Goal: Information Seeking & Learning: Learn about a topic

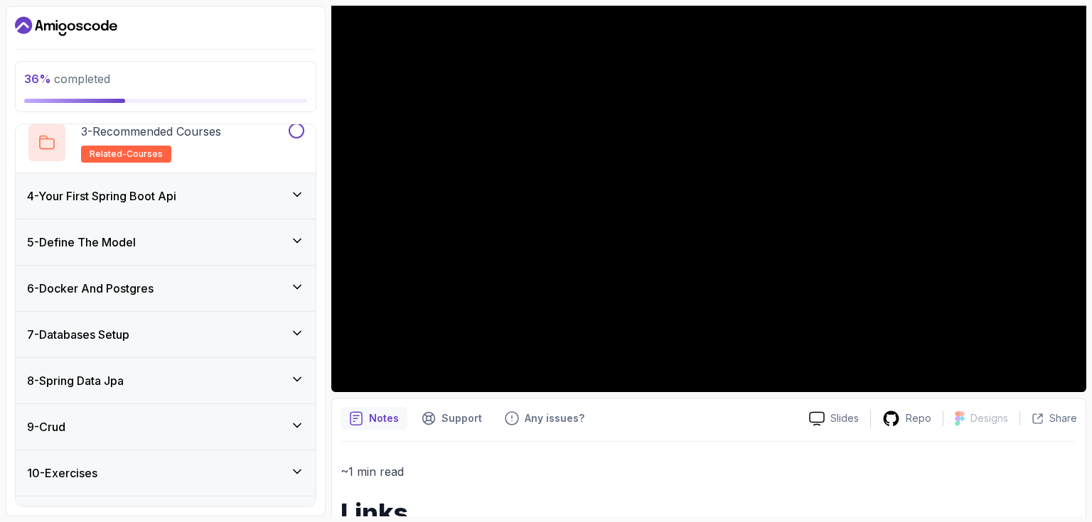
scroll to position [271, 0]
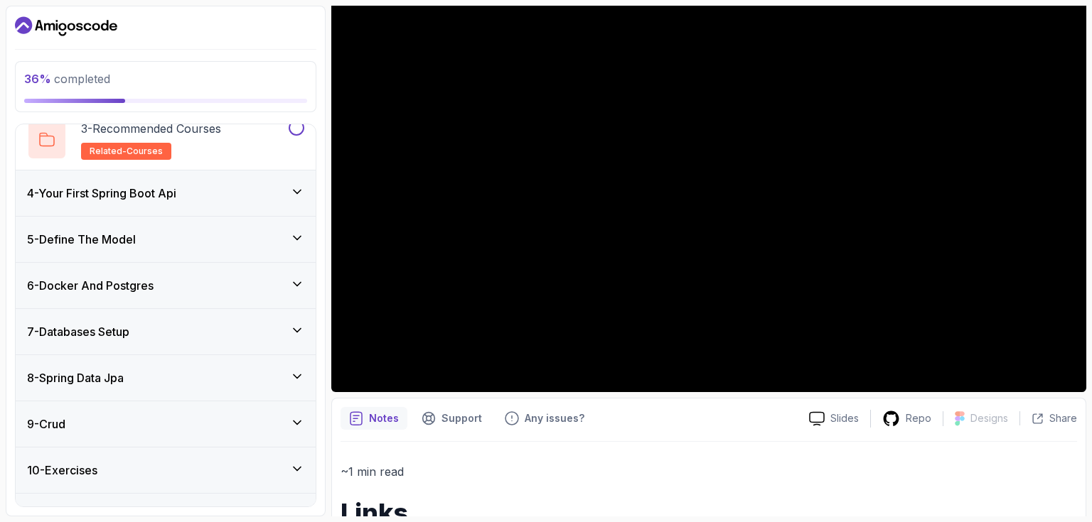
click at [174, 201] on div "4 - Your First Spring Boot Api" at bounding box center [166, 193] width 300 height 45
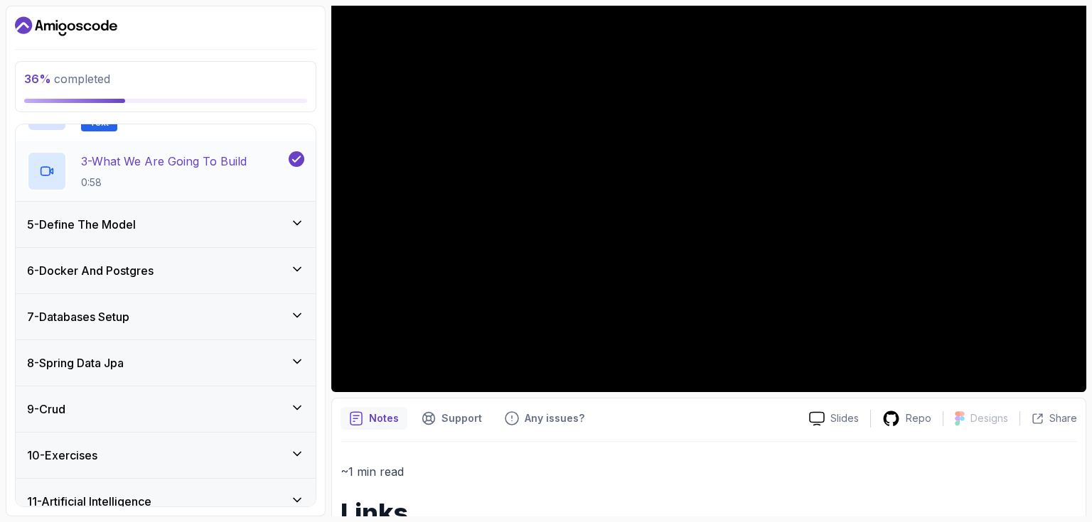
scroll to position [289, 0]
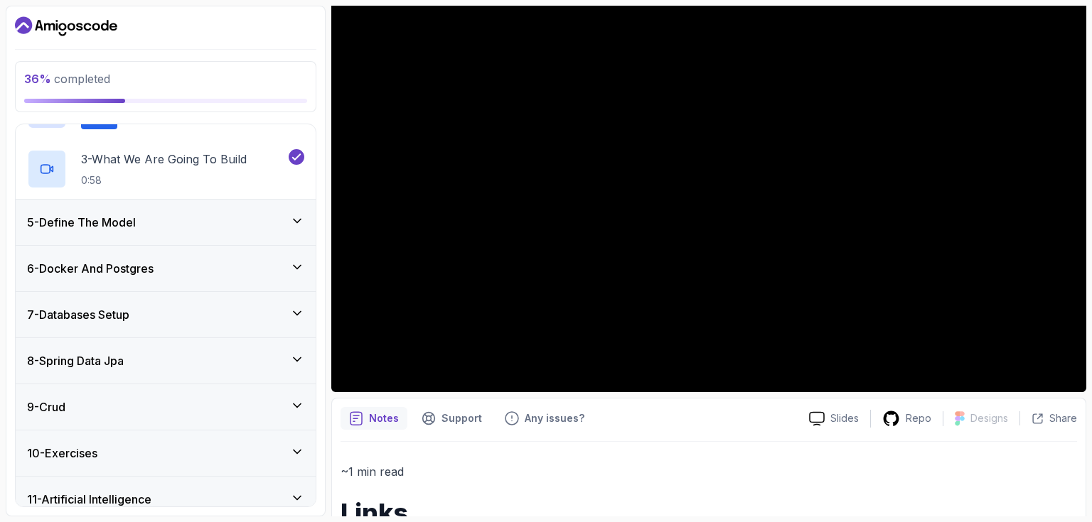
click at [144, 226] on div "5 - Define The Model" at bounding box center [165, 222] width 277 height 17
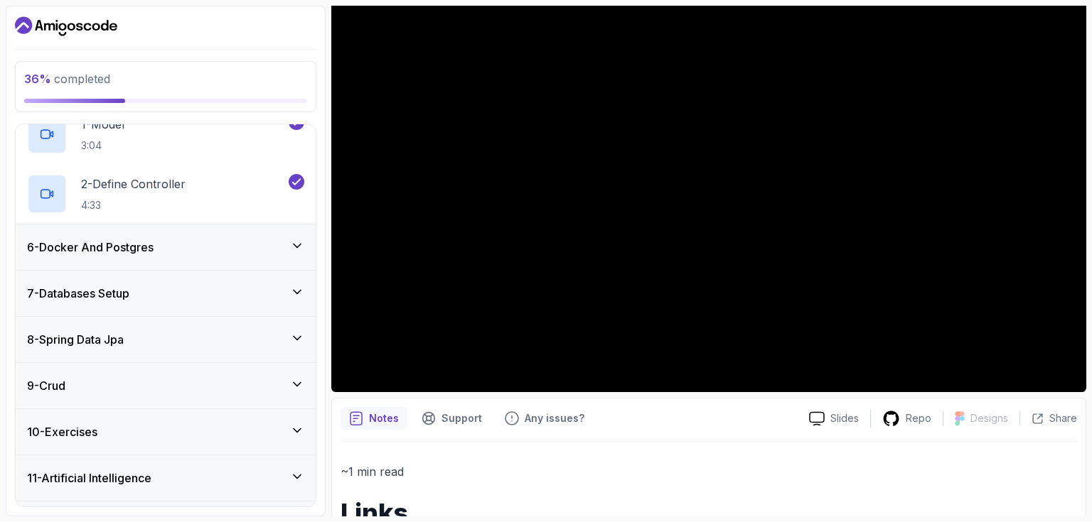
scroll to position [253, 0]
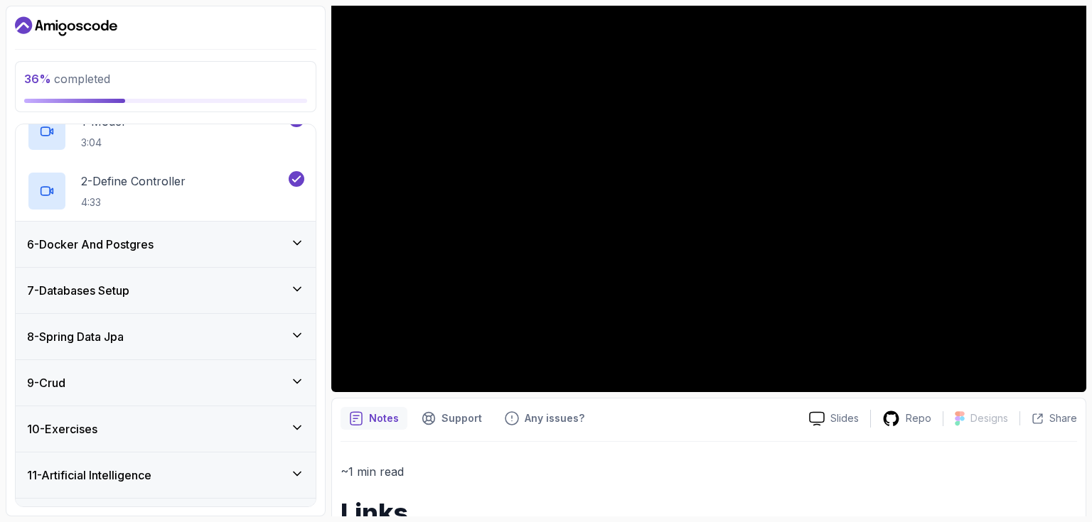
click at [144, 249] on h3 "6 - Docker And Postgres" at bounding box center [90, 244] width 126 height 17
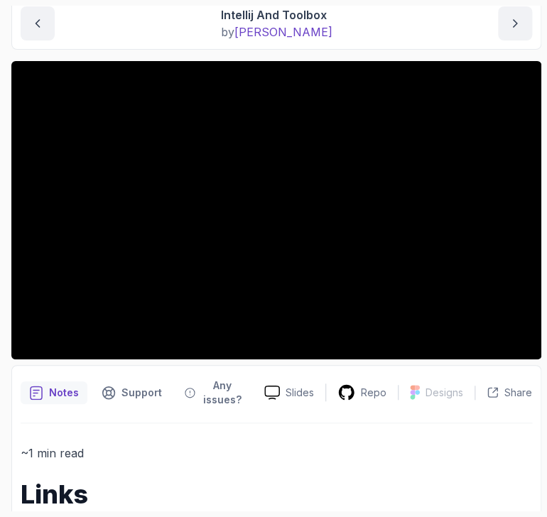
scroll to position [0, 0]
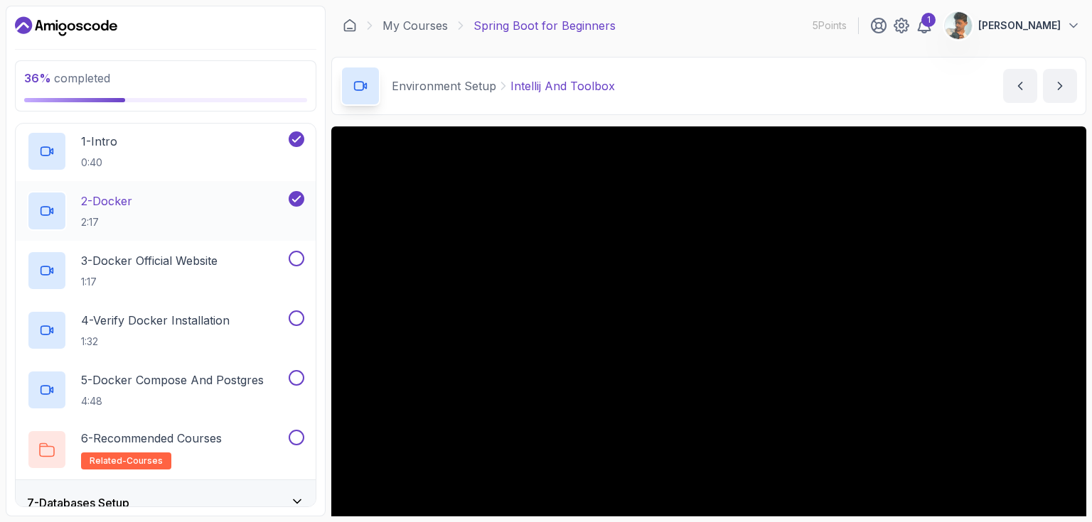
click at [146, 205] on div "2 - Docker 2:17" at bounding box center [156, 211] width 259 height 40
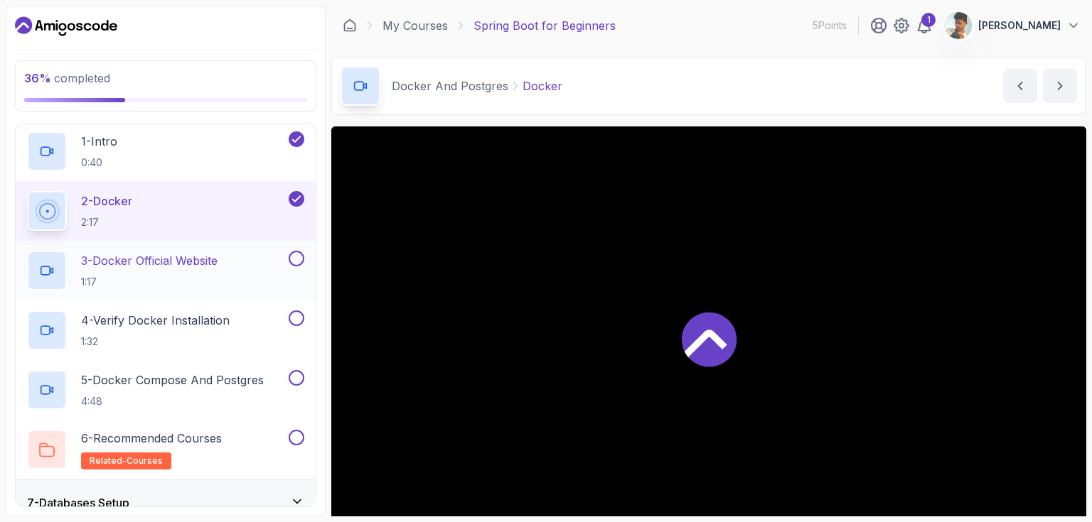
click at [148, 254] on p "3 - Docker Official Website" at bounding box center [149, 260] width 136 height 17
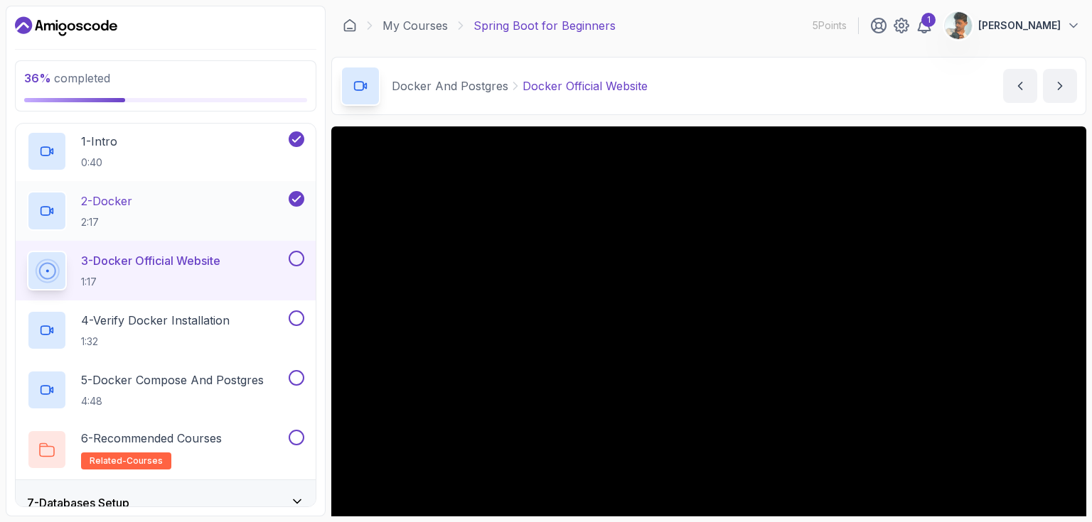
click at [112, 198] on p "2 - Docker" at bounding box center [106, 201] width 51 height 17
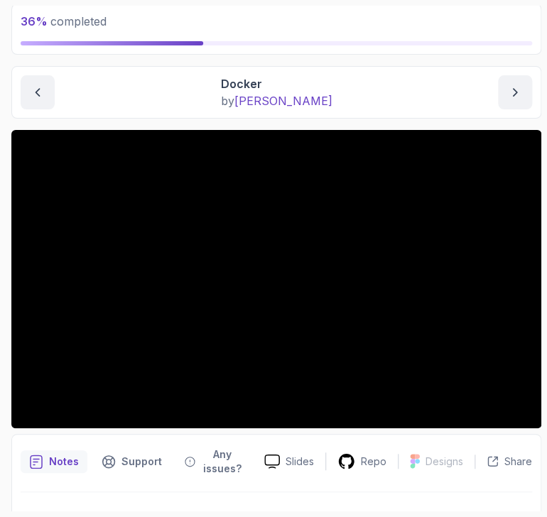
scroll to position [116, 0]
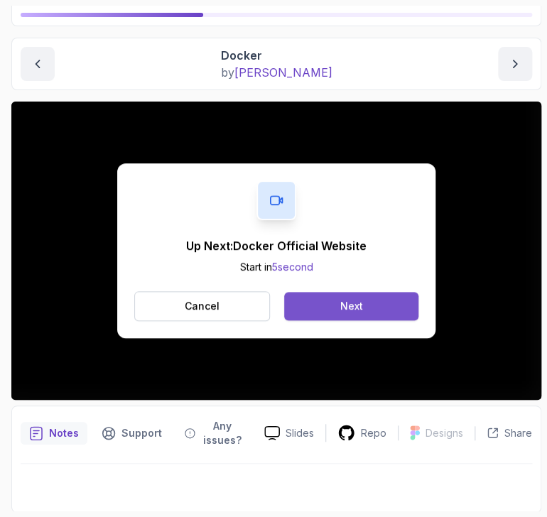
click at [319, 305] on button "Next" at bounding box center [351, 306] width 134 height 28
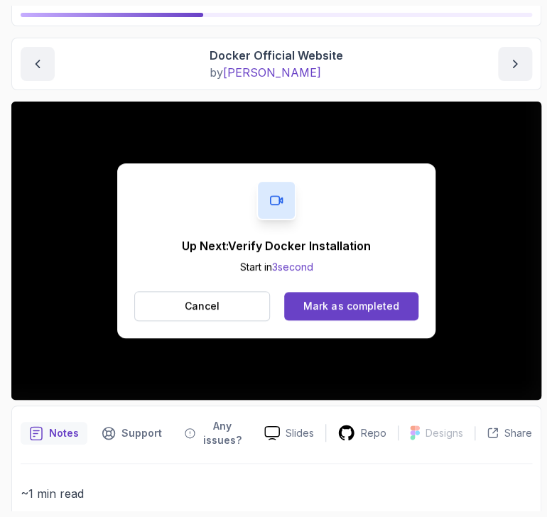
click at [273, 201] on icon at bounding box center [276, 200] width 14 height 14
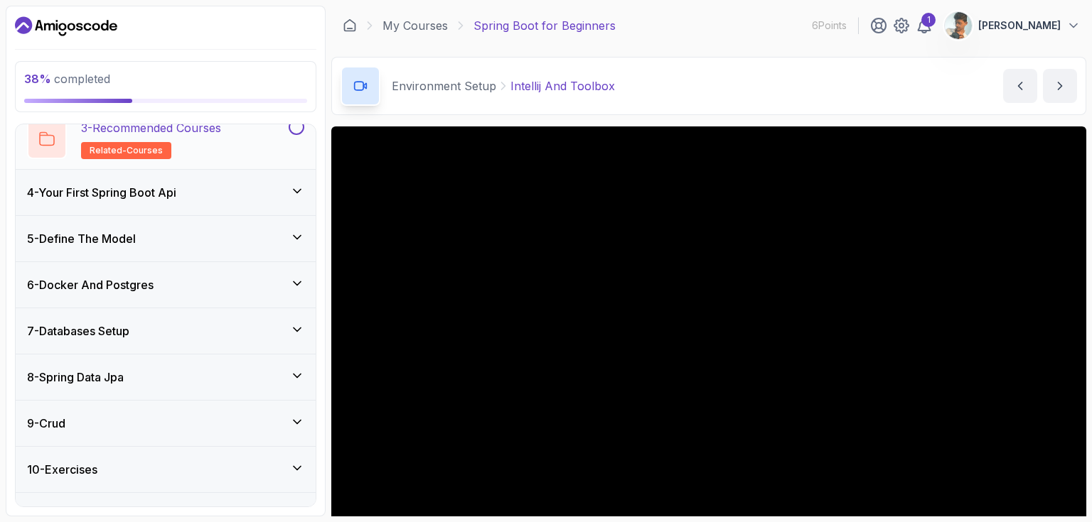
scroll to position [273, 0]
click at [143, 194] on h3 "4 - Your First Spring Boot Api" at bounding box center [101, 191] width 149 height 17
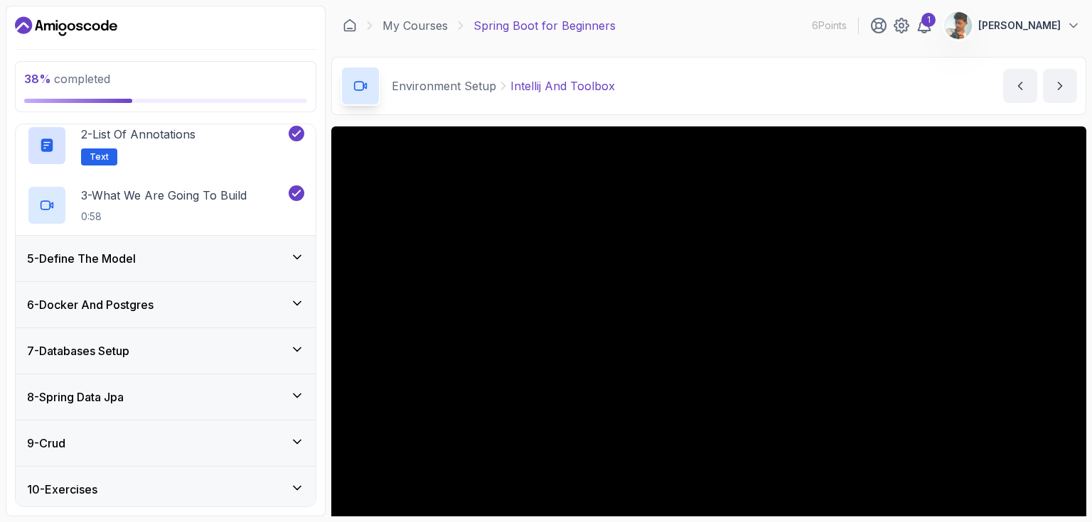
scroll to position [262, 0]
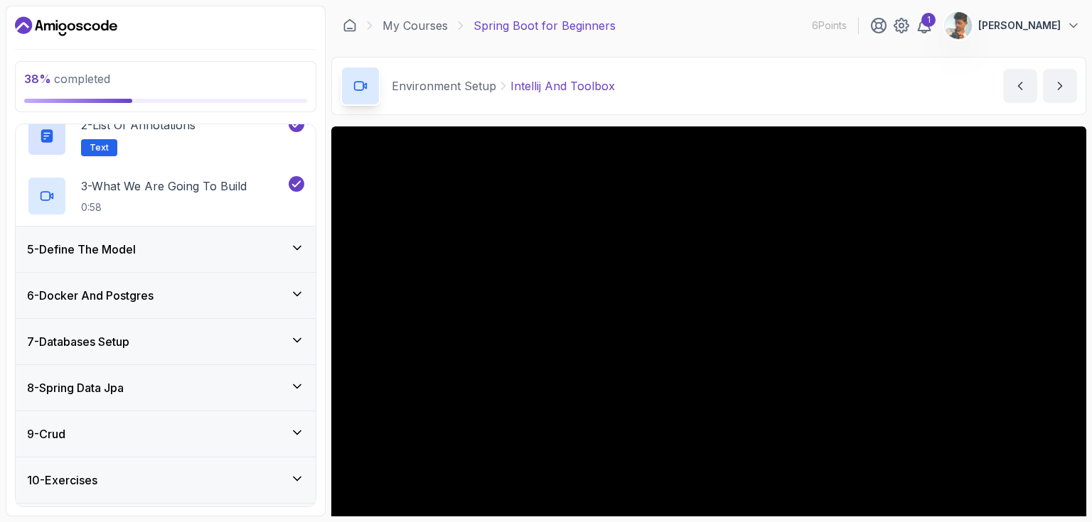
click at [136, 249] on h3 "5 - Define The Model" at bounding box center [81, 249] width 109 height 17
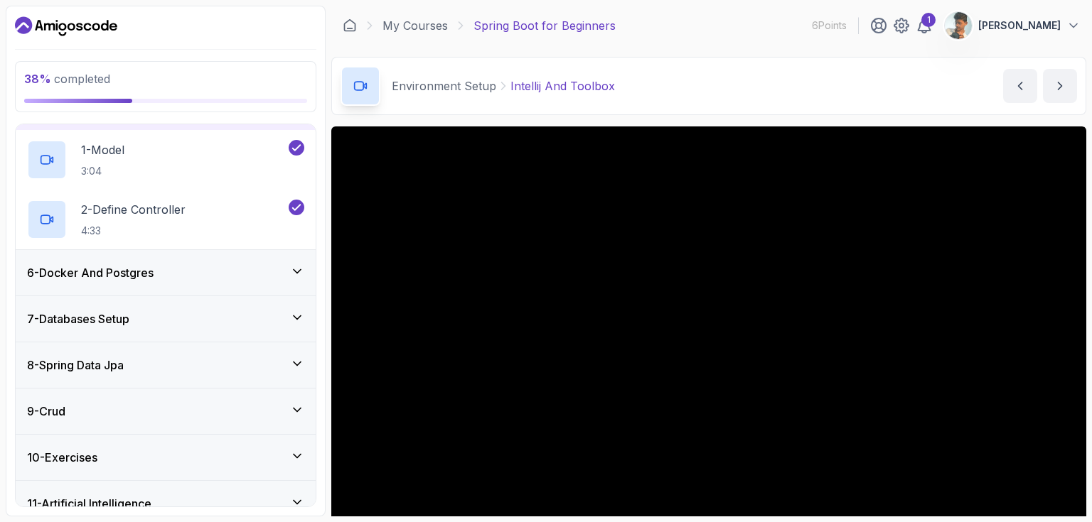
scroll to position [225, 0]
click at [122, 266] on h3 "6 - Docker And Postgres" at bounding box center [90, 272] width 126 height 17
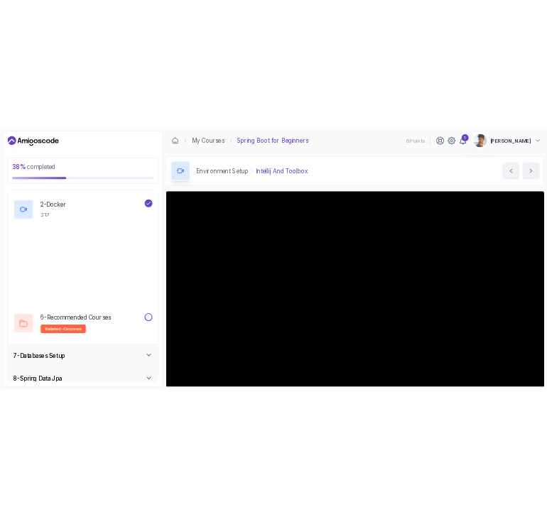
scroll to position [330, 0]
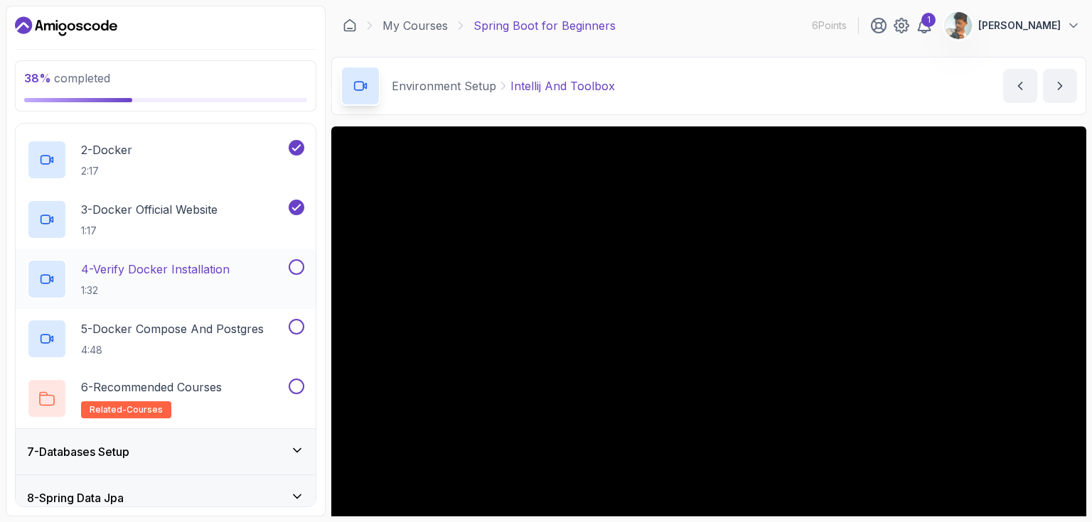
click at [141, 269] on p "4 - Verify Docker Installation" at bounding box center [155, 269] width 149 height 17
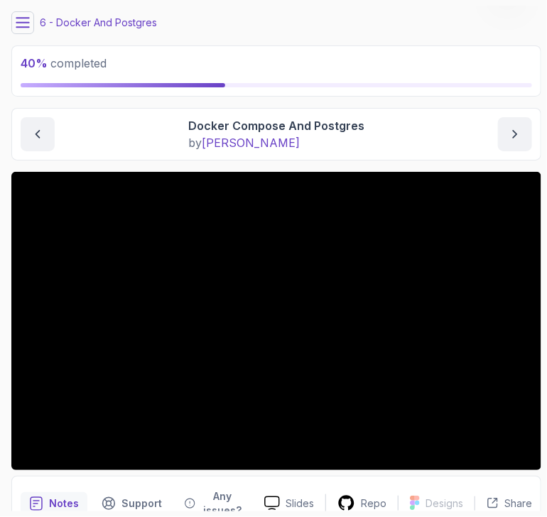
scroll to position [43, 0]
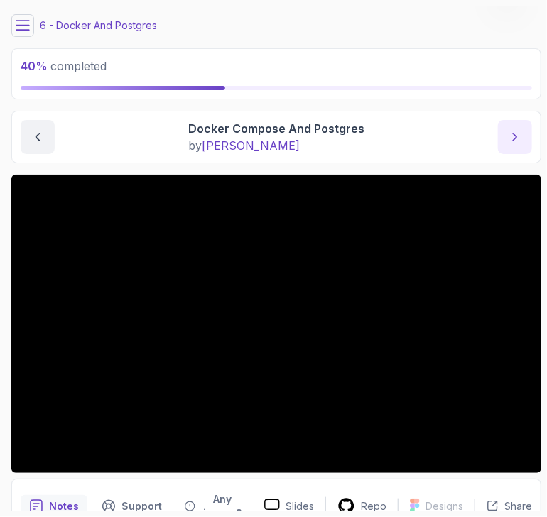
click at [506, 124] on button "next content" at bounding box center [515, 137] width 34 height 34
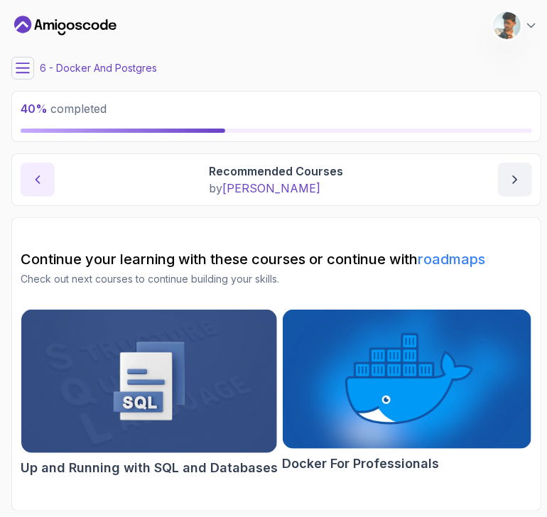
click at [28, 178] on button "previous content" at bounding box center [38, 180] width 34 height 34
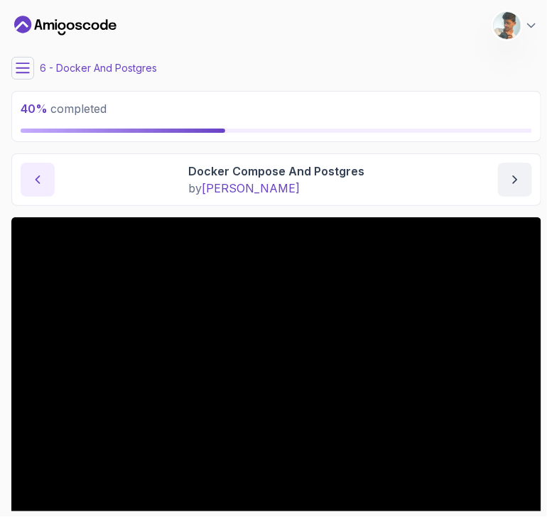
click at [45, 178] on button "previous content" at bounding box center [38, 180] width 34 height 34
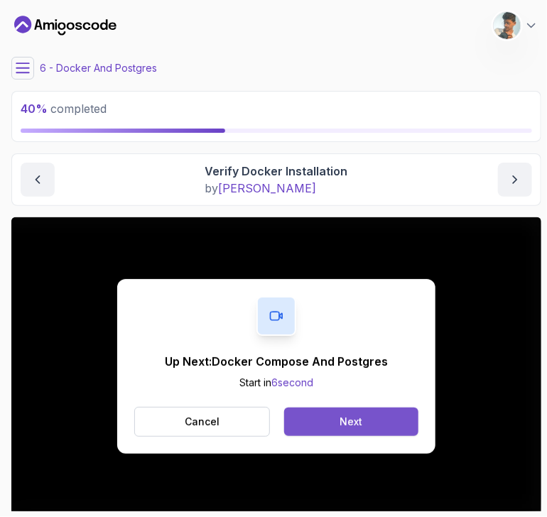
click at [315, 416] on button "Next" at bounding box center [351, 422] width 134 height 28
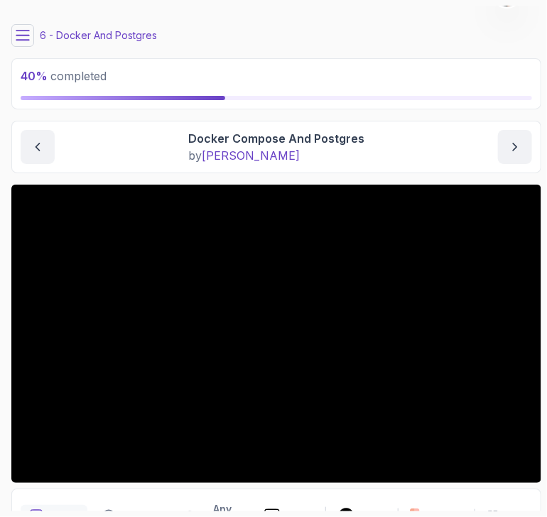
scroll to position [11, 0]
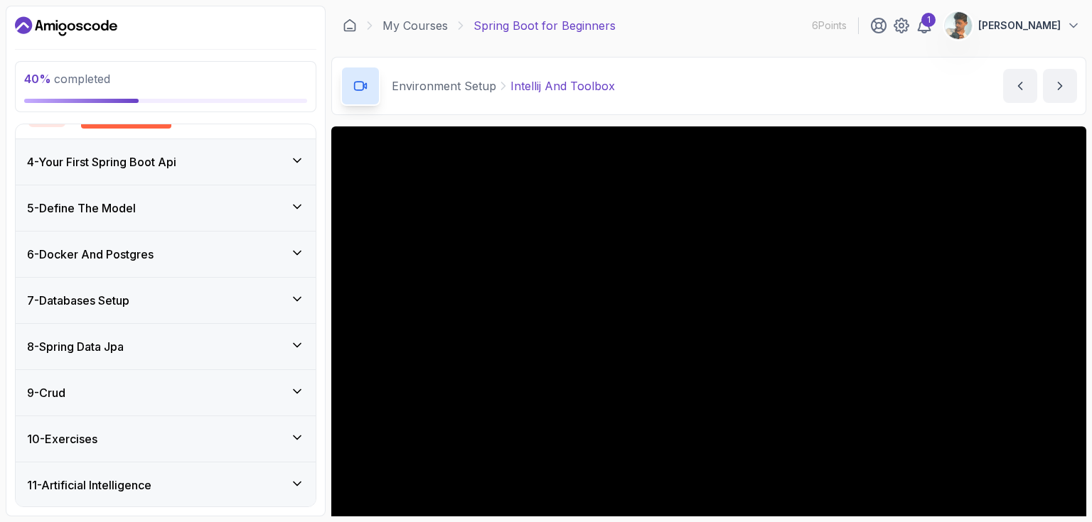
scroll to position [347, 0]
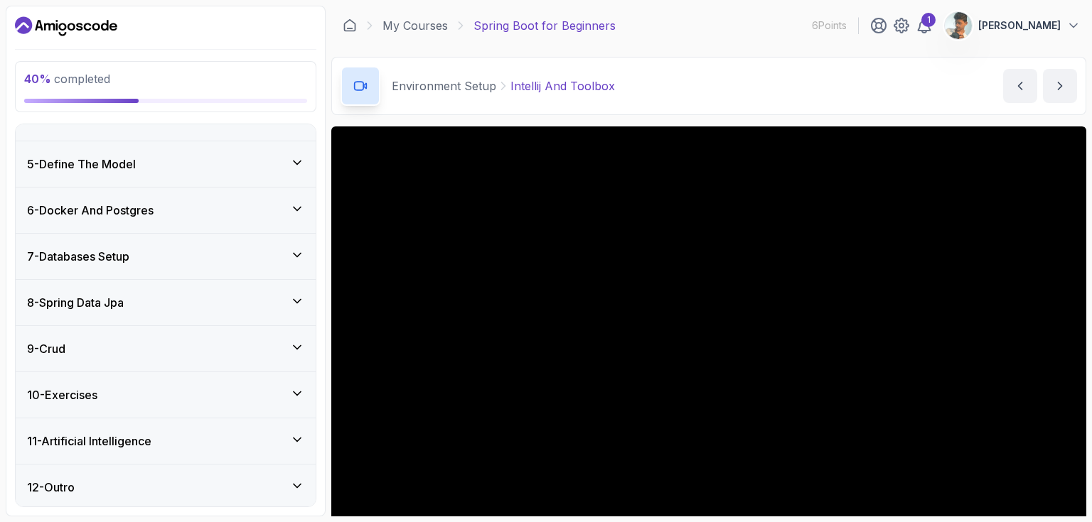
click at [146, 210] on h3 "6 - Docker And Postgres" at bounding box center [90, 210] width 126 height 17
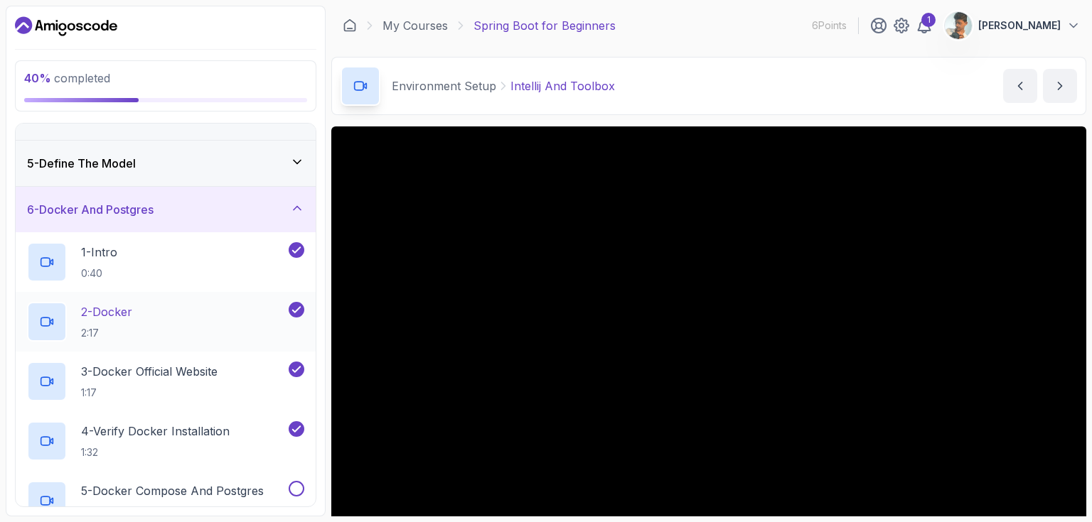
scroll to position [526, 0]
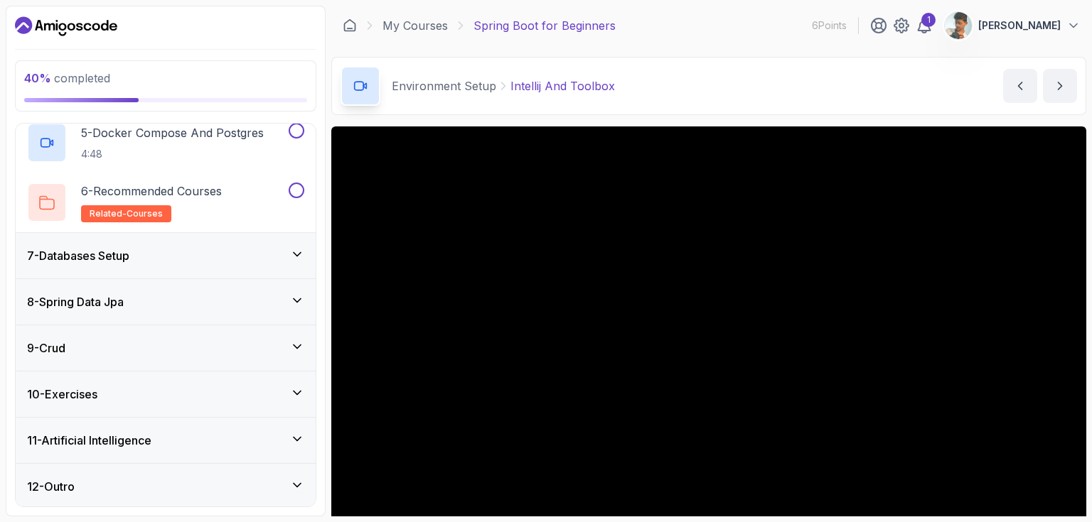
click at [139, 403] on div "10 - Exercises" at bounding box center [166, 394] width 300 height 45
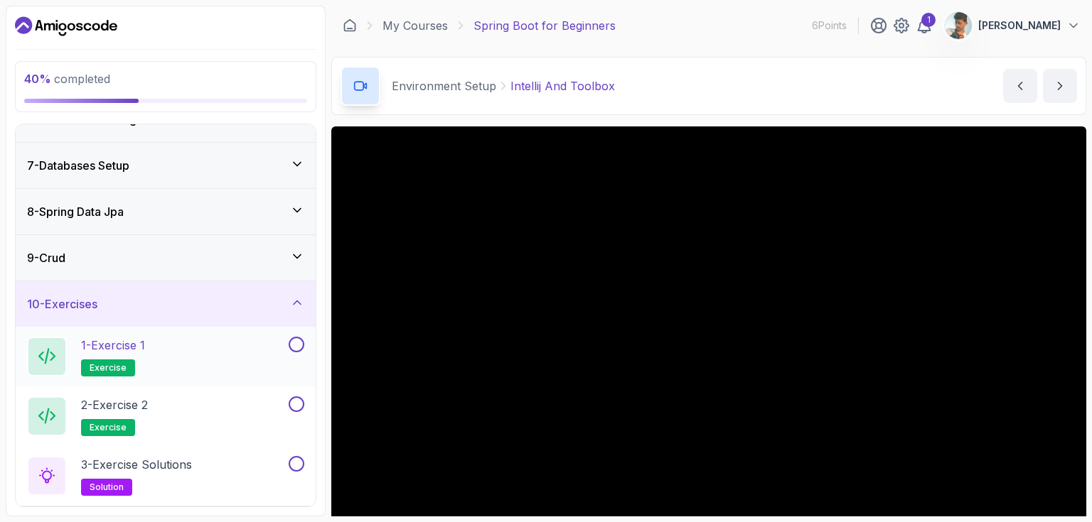
scroll to position [347, 0]
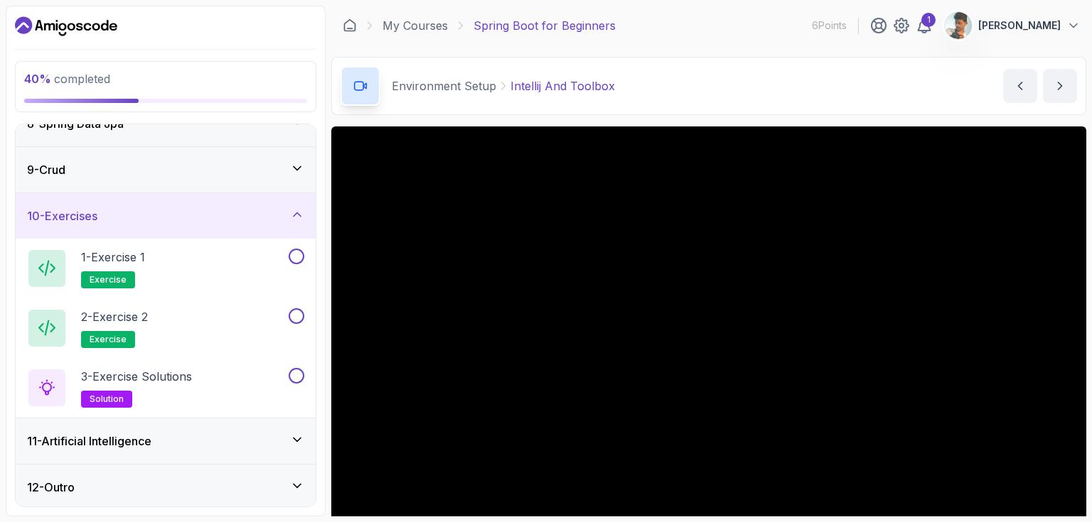
click at [270, 433] on div "11 - Artificial Intelligence" at bounding box center [165, 441] width 277 height 17
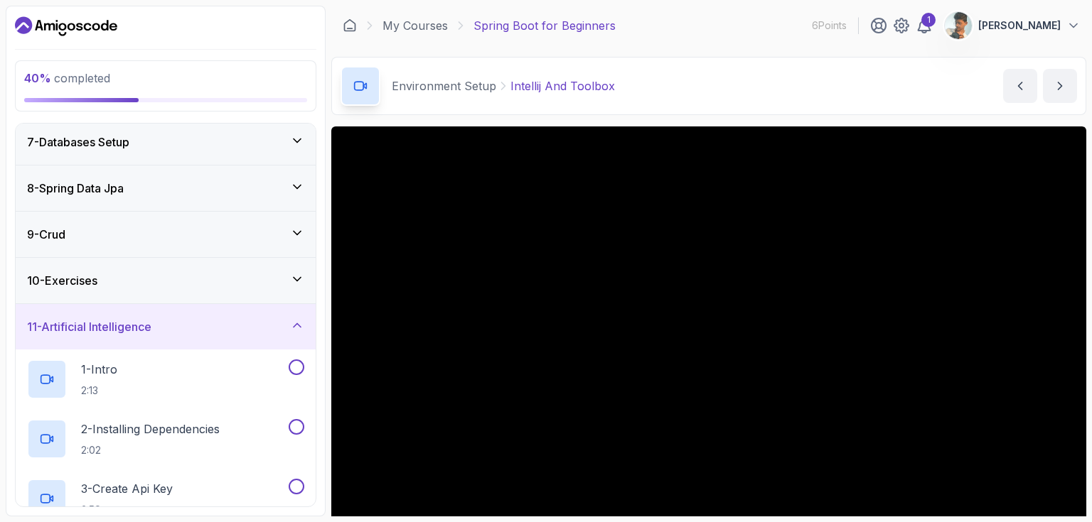
scroll to position [281, 0]
click at [205, 273] on div "10 - Exercises" at bounding box center [165, 281] width 277 height 17
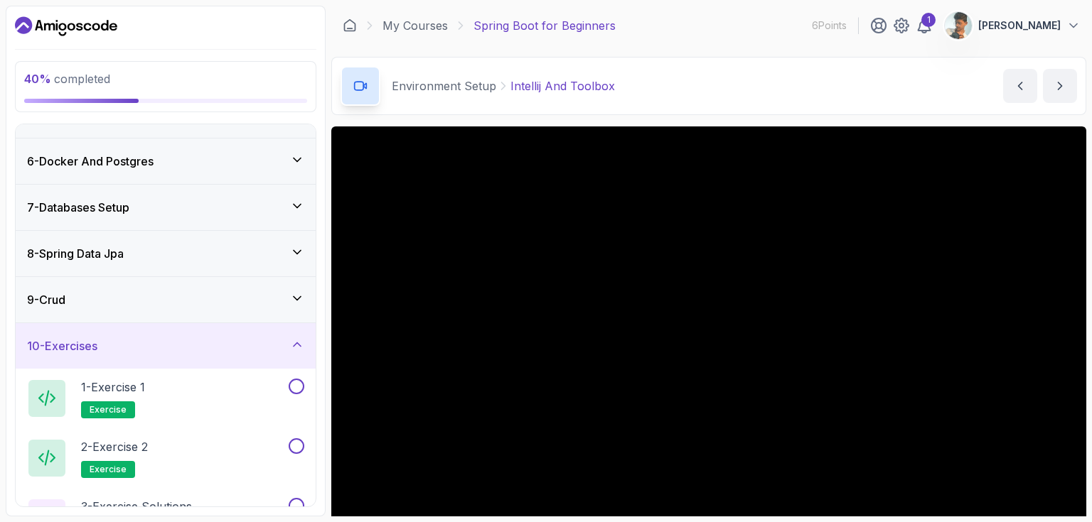
scroll to position [215, 0]
click at [182, 294] on div "9 - Crud" at bounding box center [165, 301] width 277 height 17
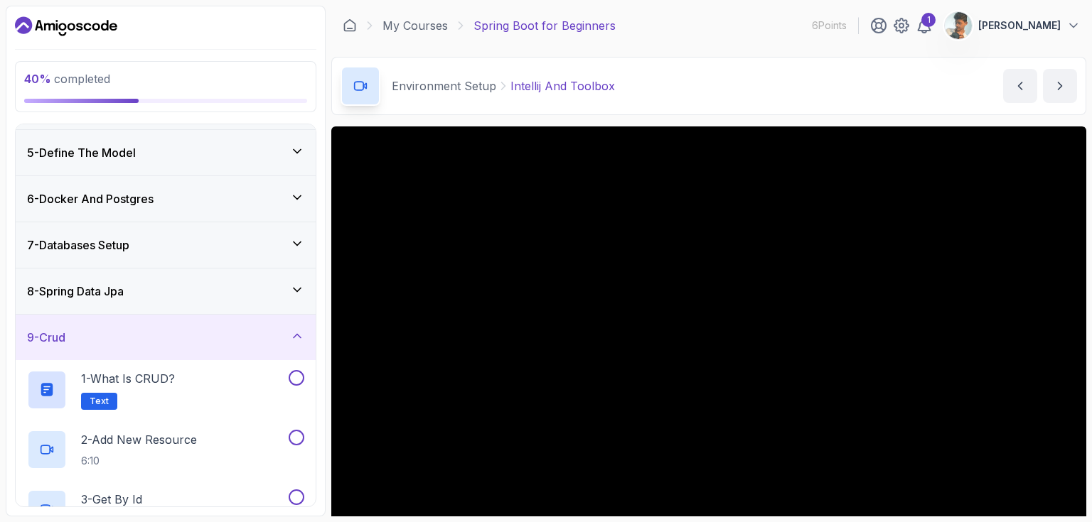
scroll to position [173, 0]
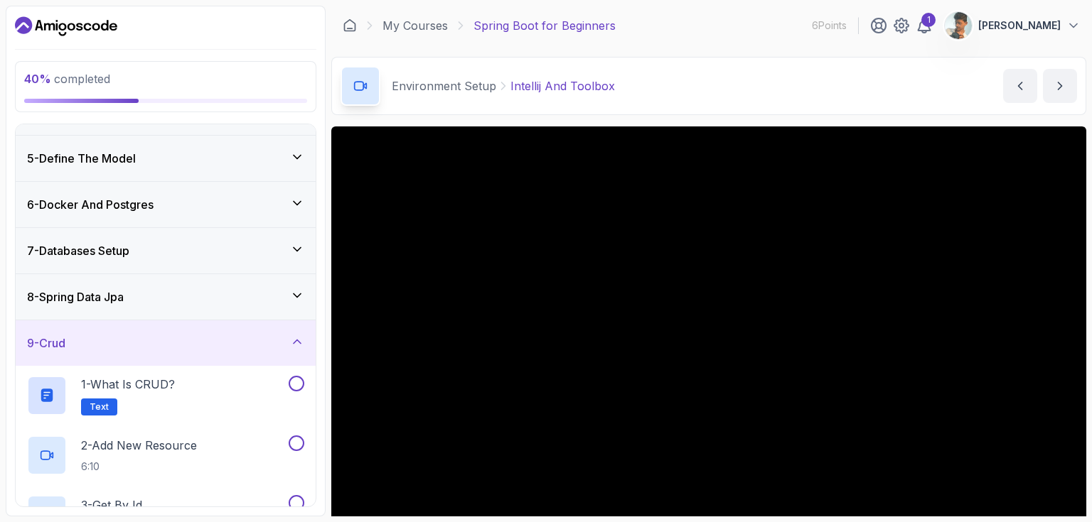
click at [157, 292] on div "8 - Spring Data Jpa" at bounding box center [165, 297] width 277 height 17
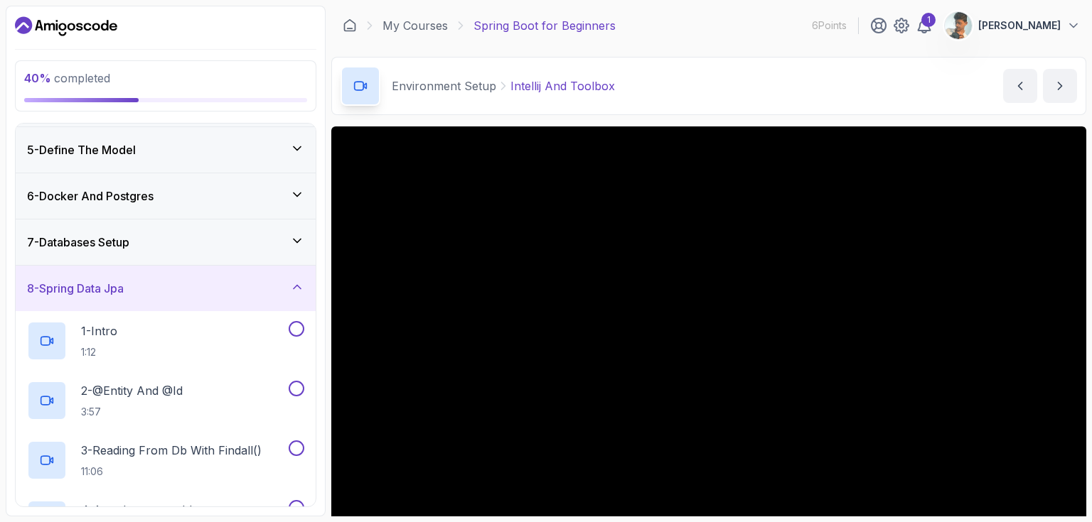
scroll to position [180, 0]
click at [129, 244] on h3 "7 - Databases Setup" at bounding box center [78, 243] width 102 height 17
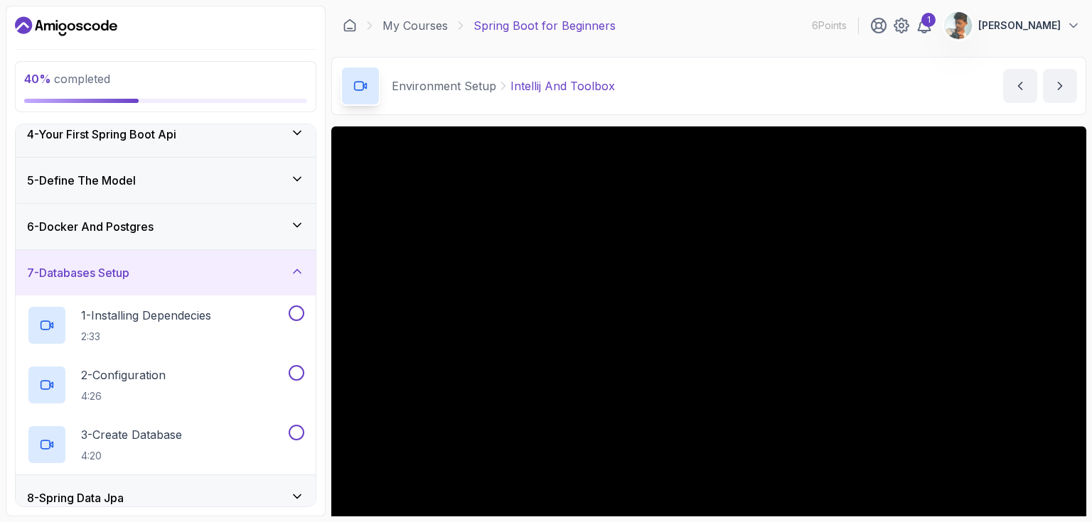
scroll to position [151, 0]
click at [136, 226] on h3 "6 - Docker And Postgres" at bounding box center [90, 227] width 126 height 17
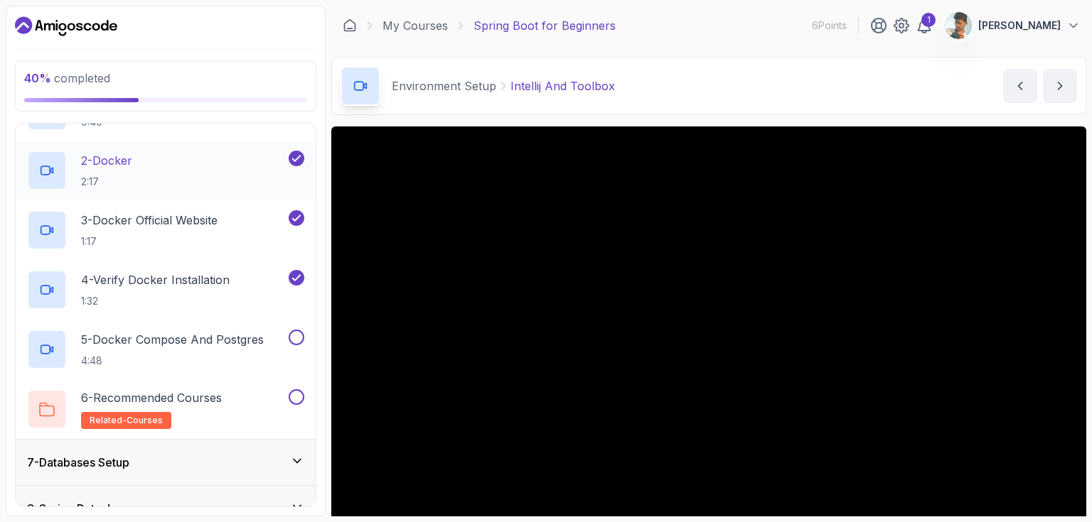
scroll to position [322, 0]
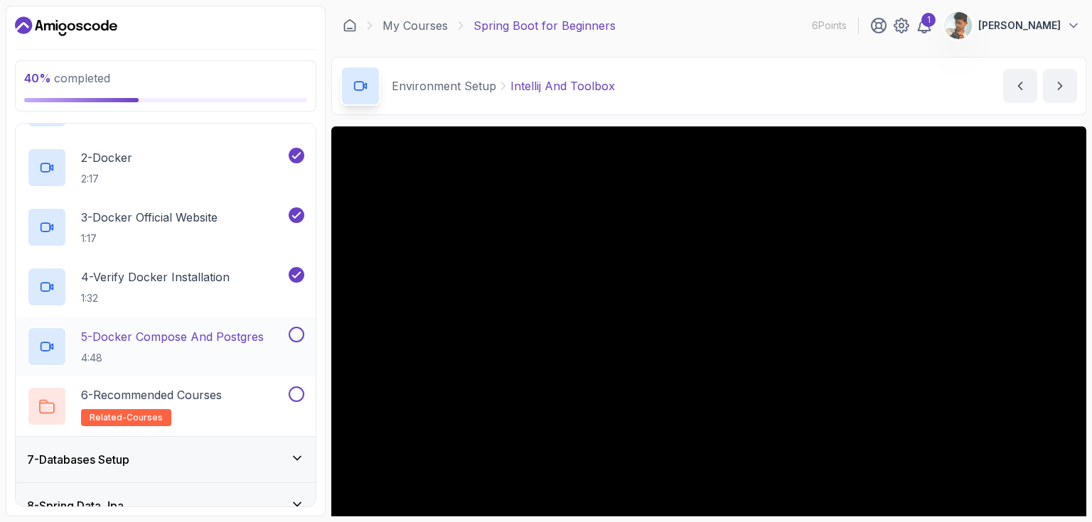
click at [194, 341] on p "5 - Docker Compose And Postgres" at bounding box center [172, 336] width 183 height 17
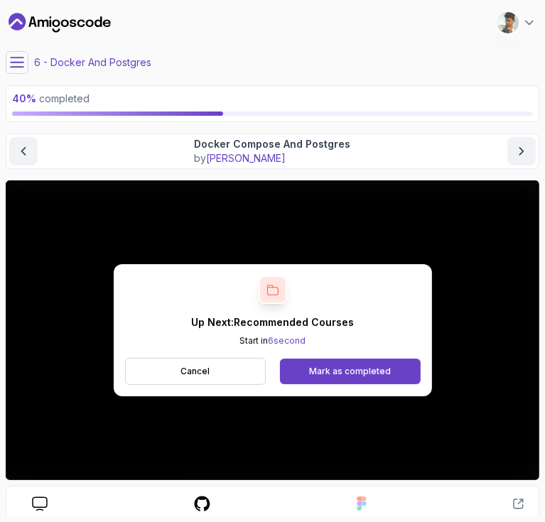
click at [299, 316] on p "Up Next: Recommended Courses" at bounding box center [272, 323] width 163 height 14
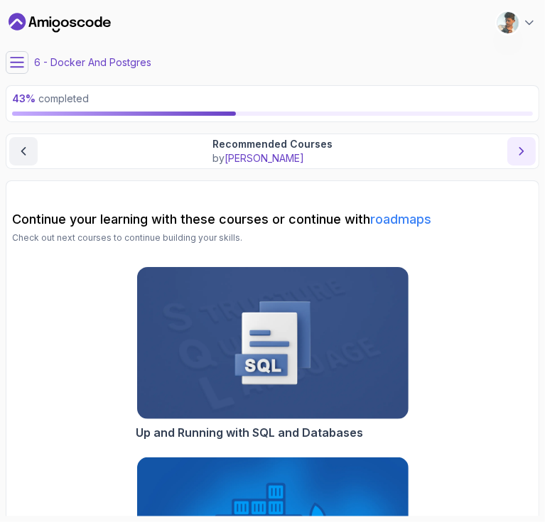
click at [522, 147] on icon "next content" at bounding box center [521, 151] width 14 height 14
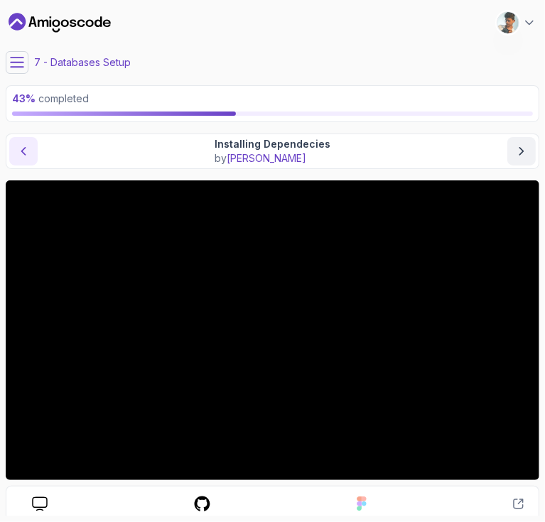
click at [23, 153] on icon "previous content" at bounding box center [24, 151] width 4 height 7
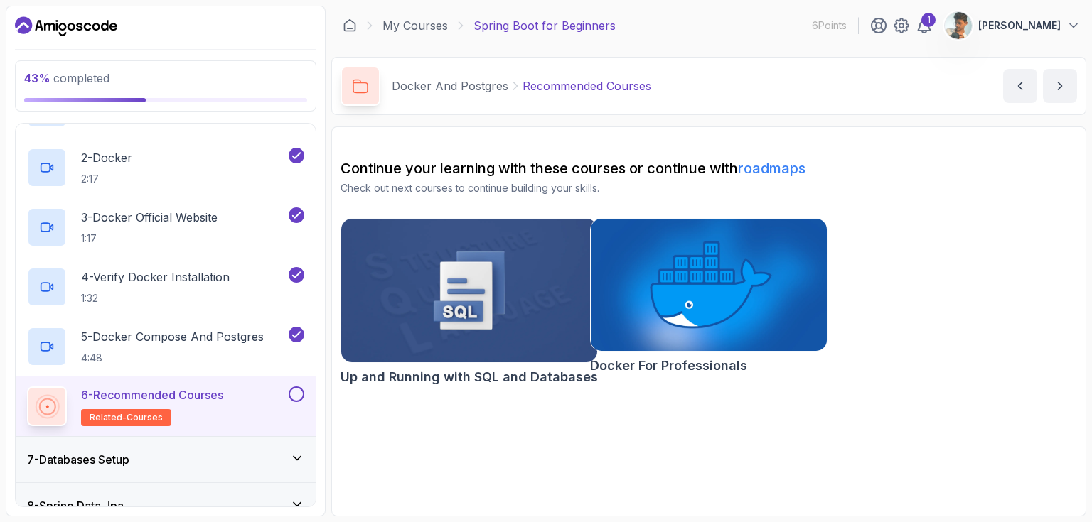
click at [292, 389] on button at bounding box center [297, 395] width 16 height 16
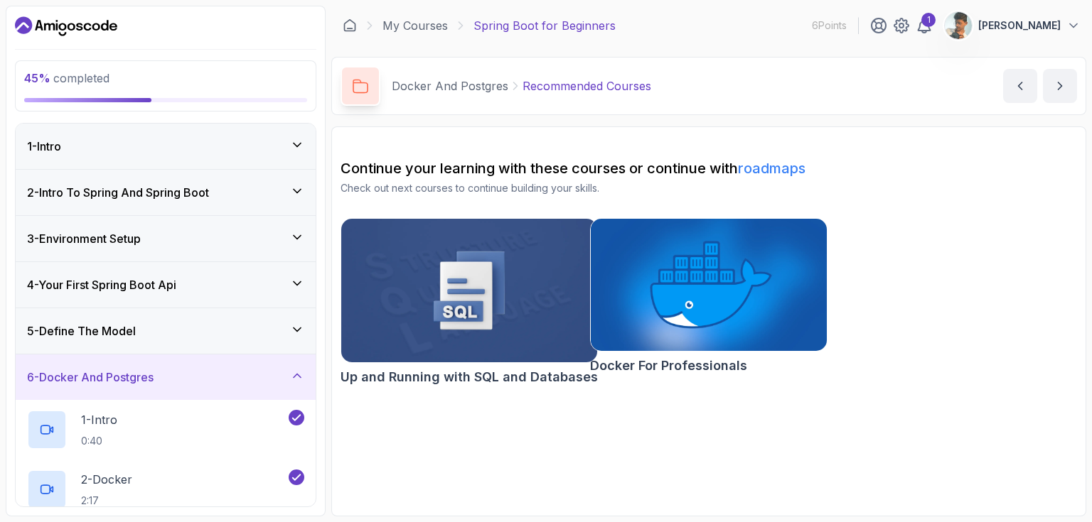
click at [296, 195] on icon at bounding box center [297, 191] width 14 height 14
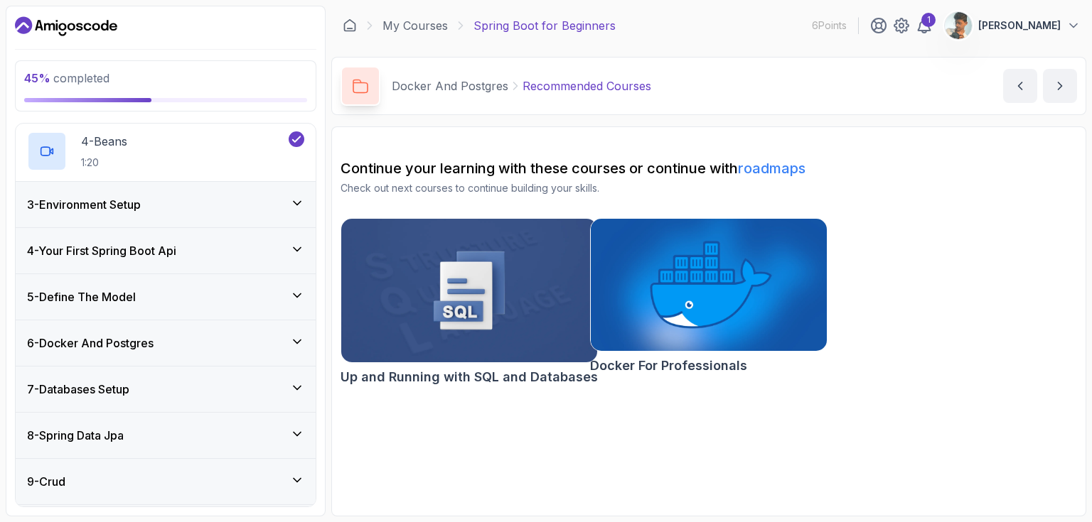
click at [297, 203] on icon at bounding box center [297, 203] width 14 height 14
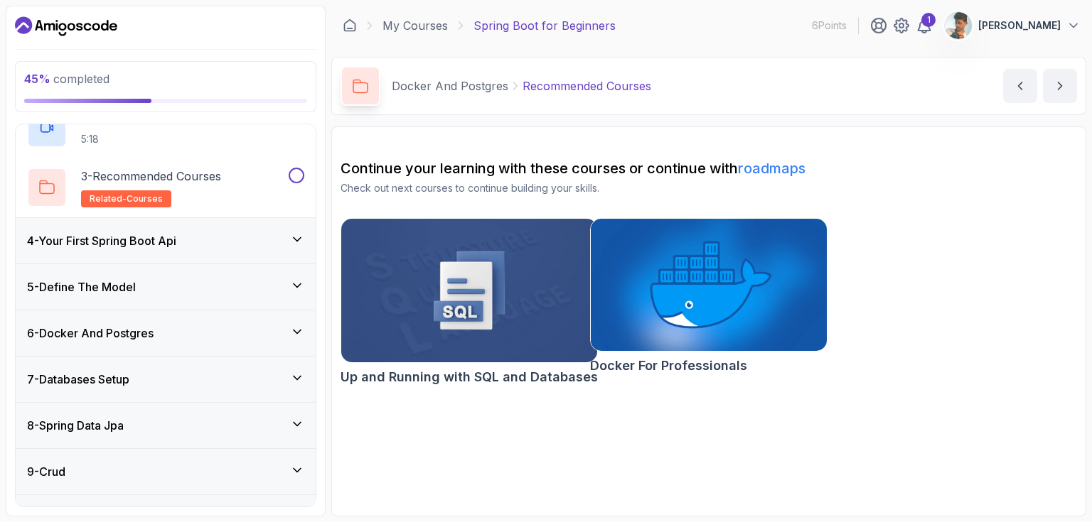
scroll to position [210, 0]
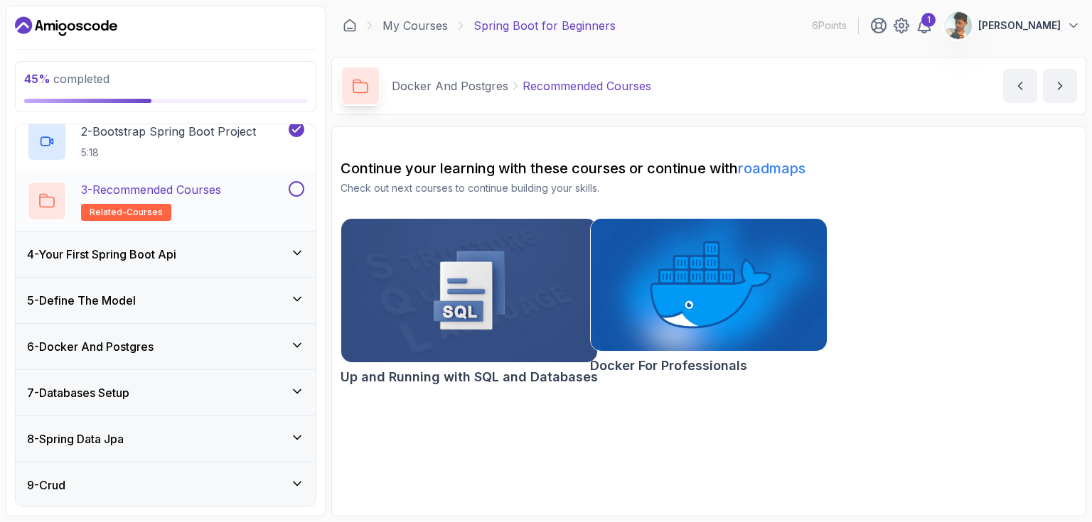
click at [296, 190] on button at bounding box center [297, 189] width 16 height 16
click at [296, 255] on icon at bounding box center [297, 253] width 14 height 14
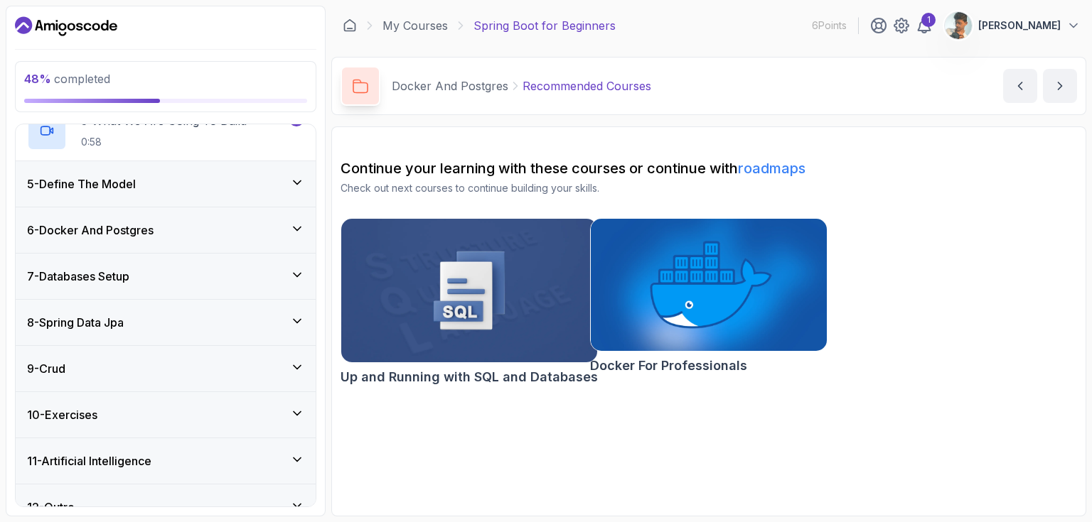
scroll to position [347, 0]
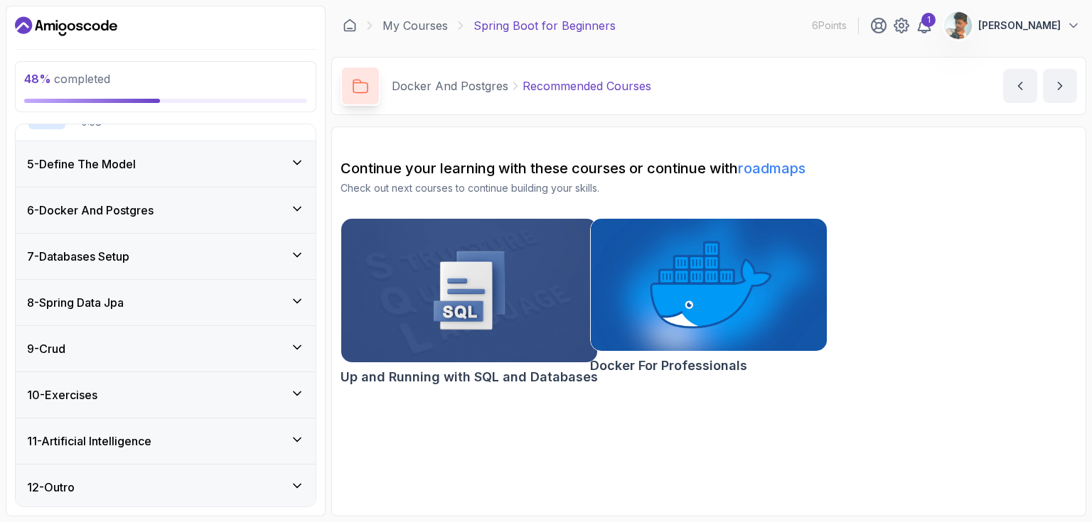
click at [298, 161] on icon at bounding box center [296, 163] width 7 height 4
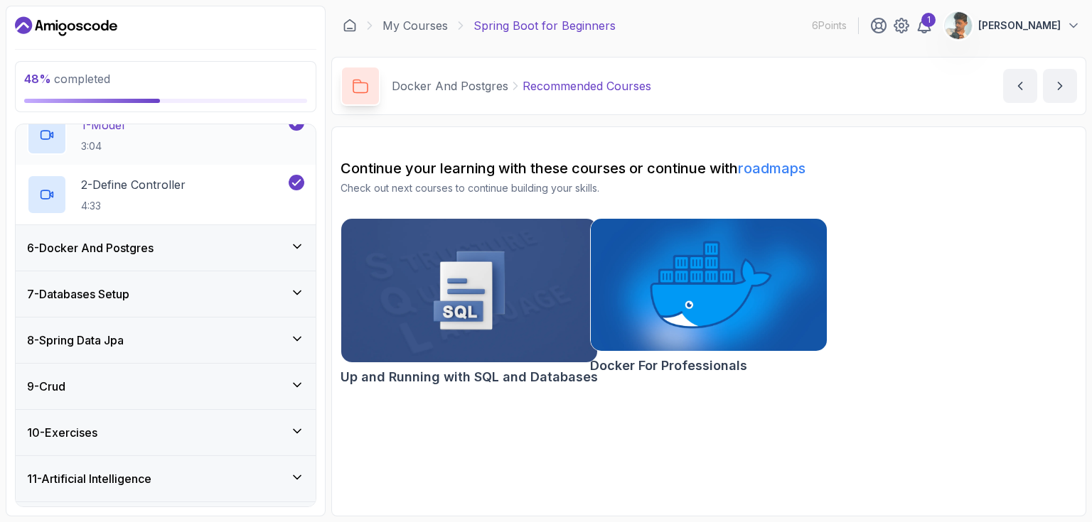
scroll to position [287, 0]
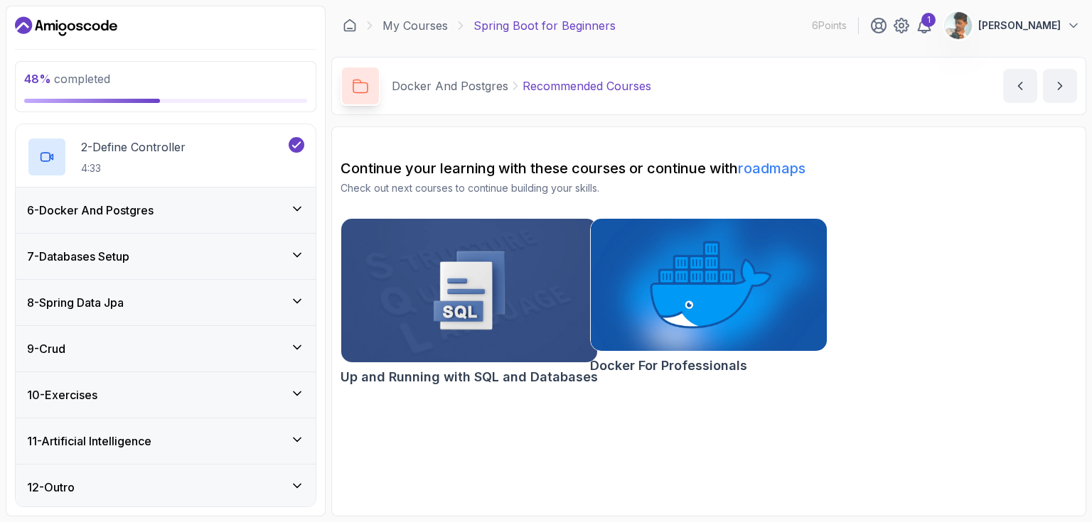
click at [296, 215] on div "6 - Docker And Postgres" at bounding box center [165, 210] width 277 height 17
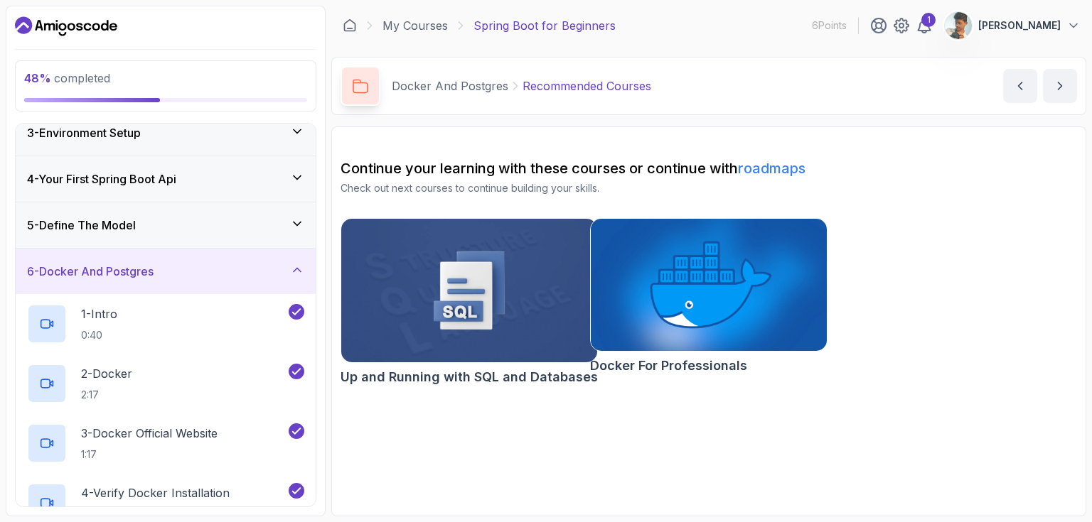
scroll to position [105, 0]
click at [292, 261] on div "6 - Docker And Postgres" at bounding box center [166, 271] width 300 height 45
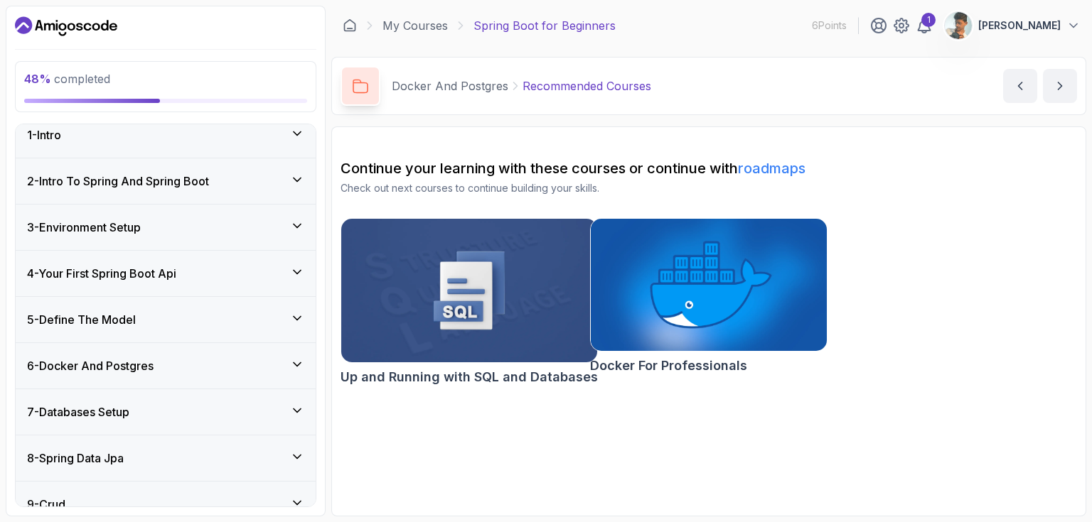
scroll to position [0, 0]
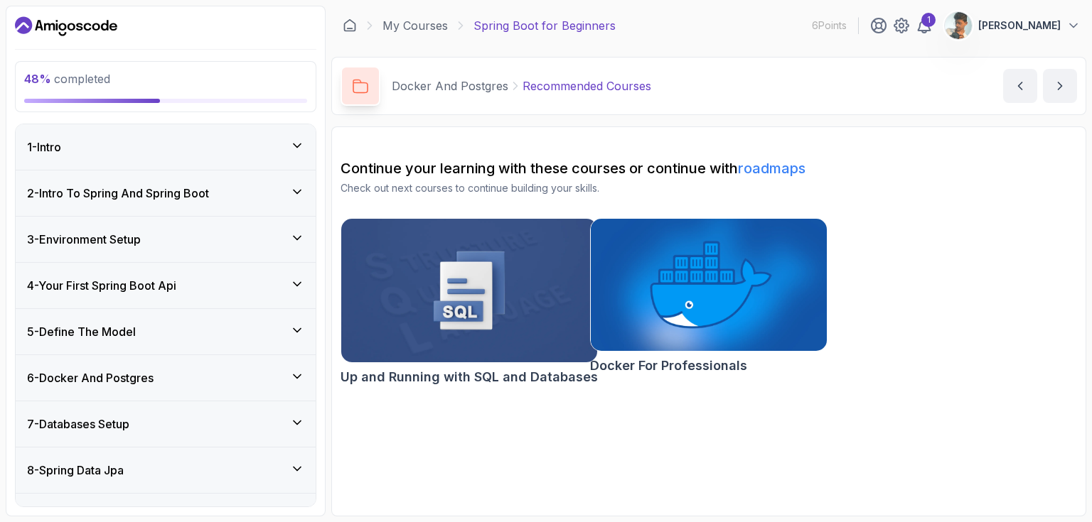
click at [286, 151] on div "1 - Intro" at bounding box center [165, 147] width 277 height 17
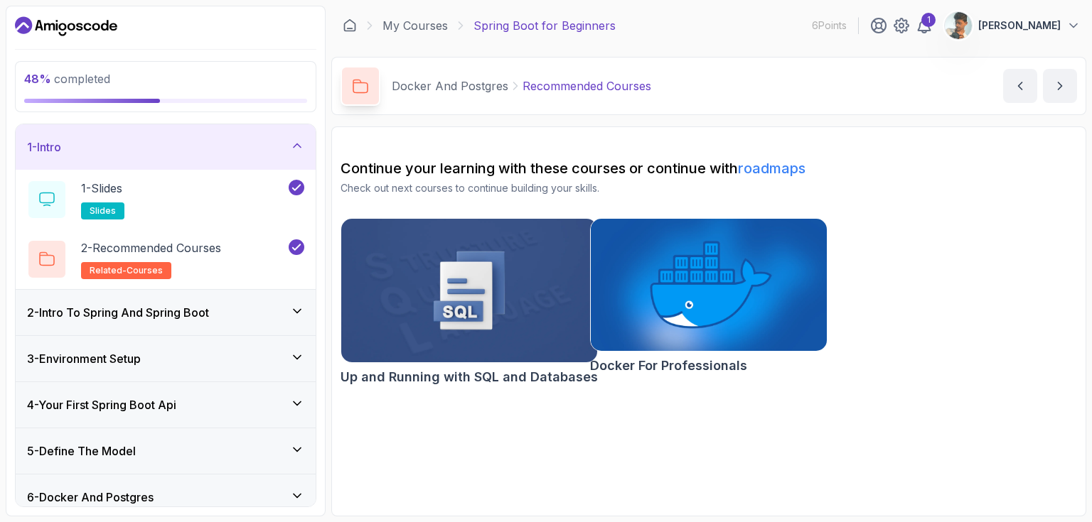
click at [301, 147] on icon at bounding box center [297, 146] width 14 height 14
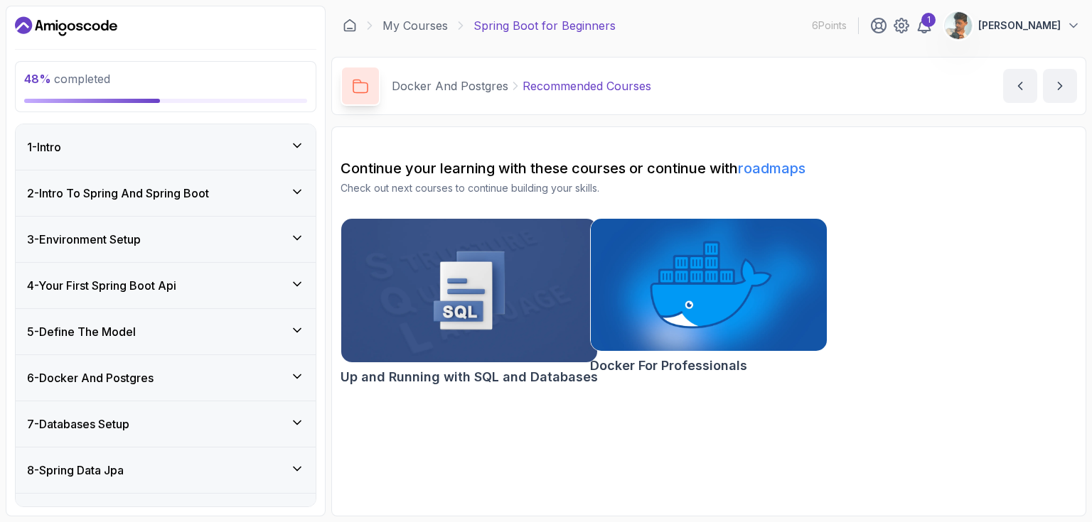
click at [296, 180] on div "2 - Intro To Spring And Spring Boot" at bounding box center [166, 193] width 300 height 45
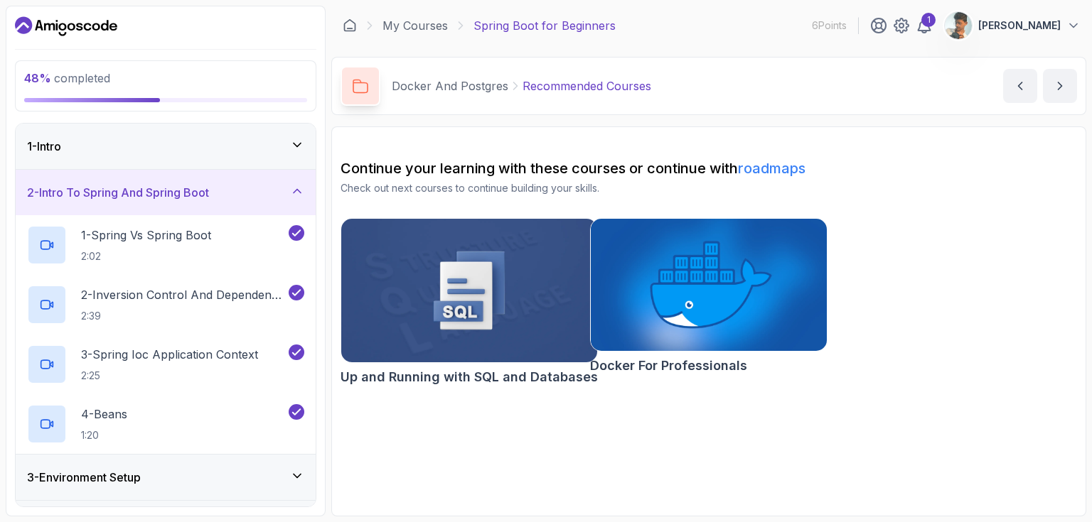
click at [294, 197] on icon at bounding box center [297, 191] width 14 height 14
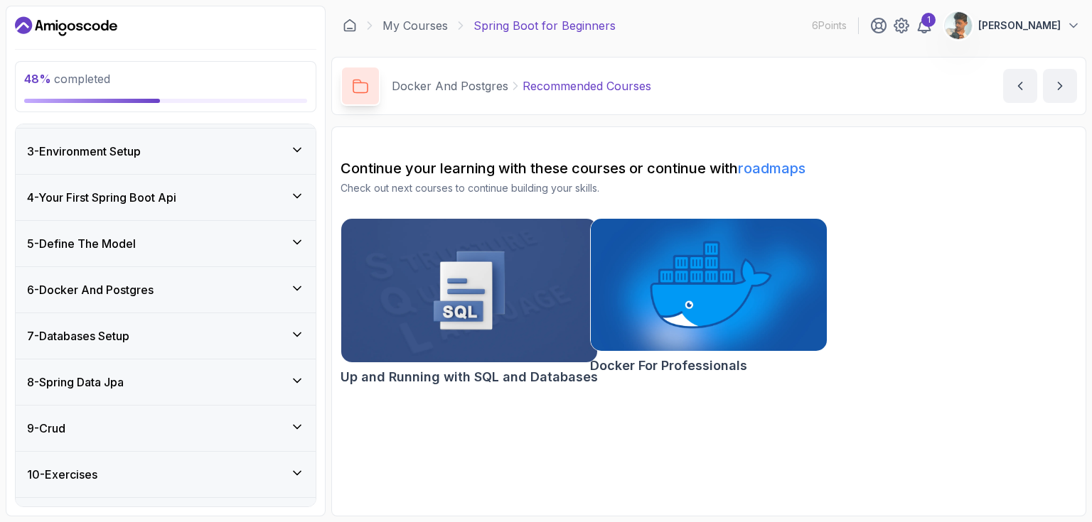
scroll to position [88, 0]
click at [297, 151] on icon at bounding box center [297, 150] width 14 height 14
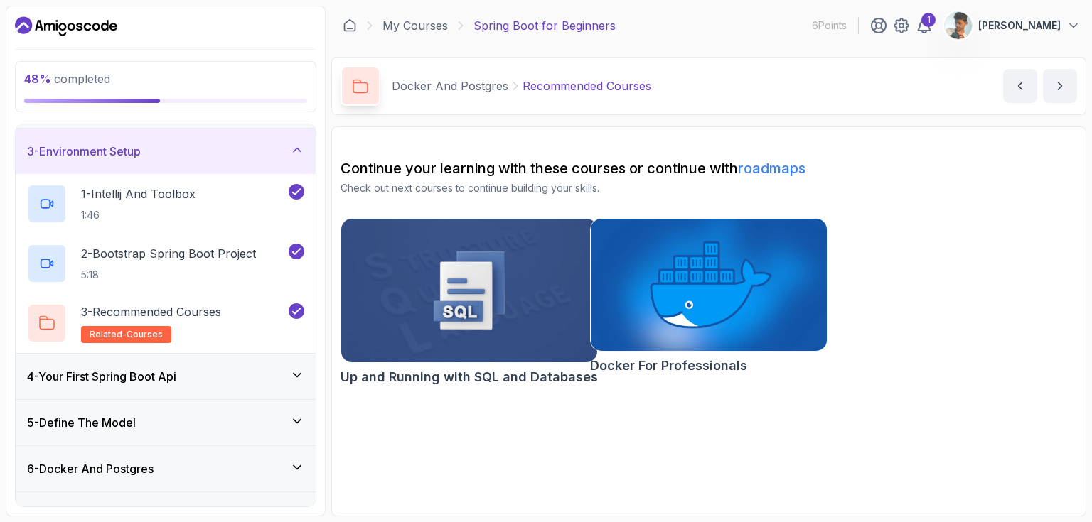
click at [297, 151] on icon at bounding box center [297, 150] width 14 height 14
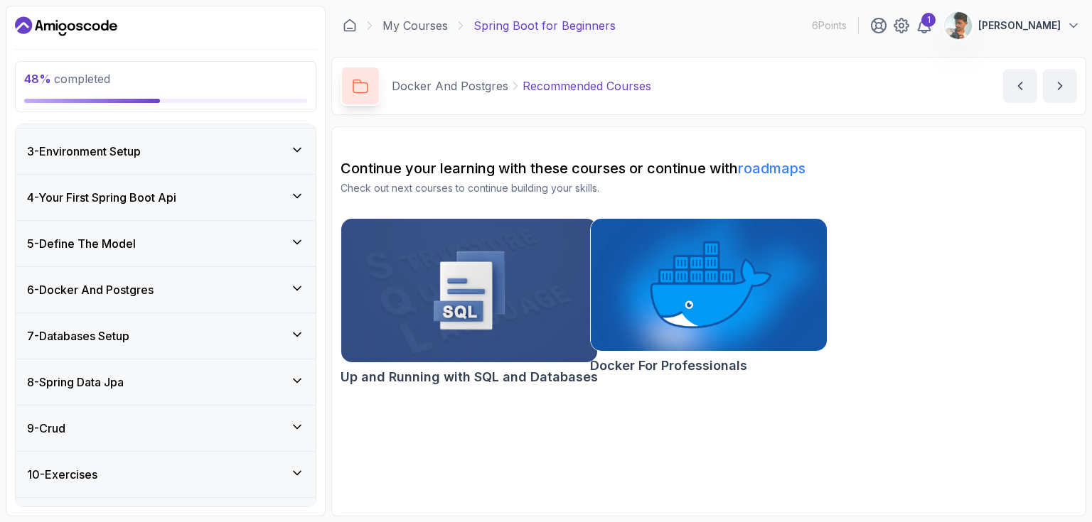
click at [304, 193] on div "4 - Your First Spring Boot Api" at bounding box center [166, 197] width 300 height 45
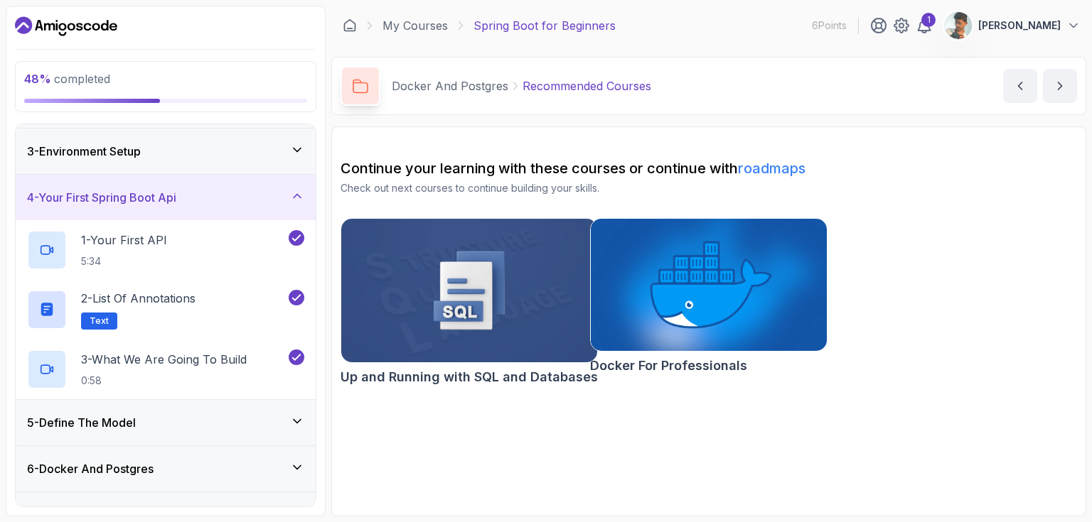
click at [304, 193] on div "4 - Your First Spring Boot Api" at bounding box center [166, 197] width 300 height 45
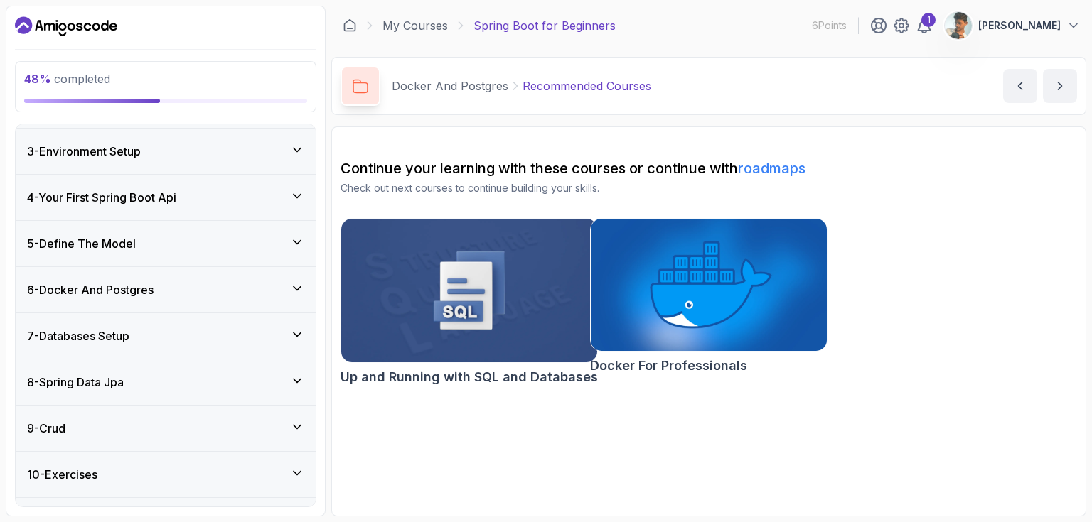
click at [298, 238] on icon at bounding box center [297, 242] width 14 height 14
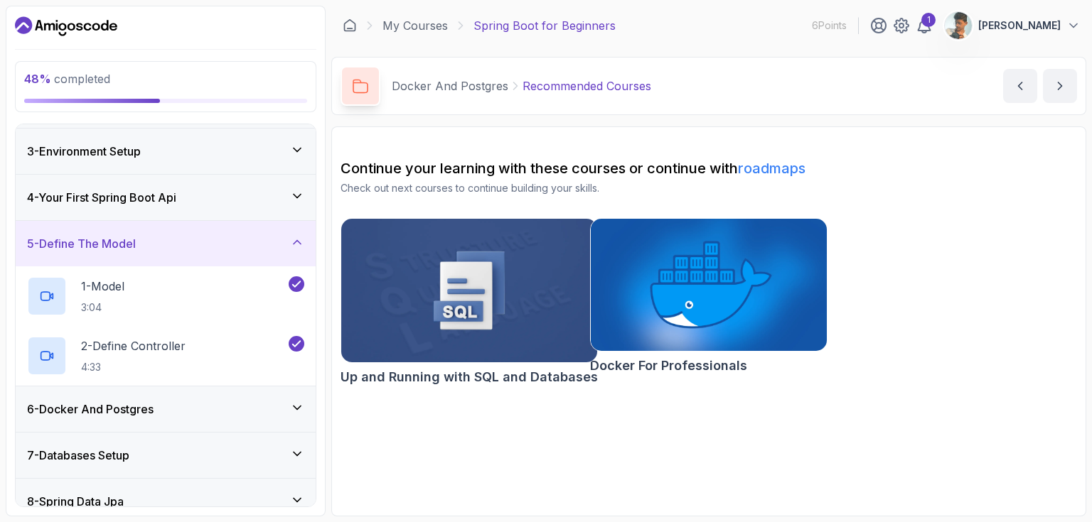
click at [298, 238] on icon at bounding box center [297, 242] width 14 height 14
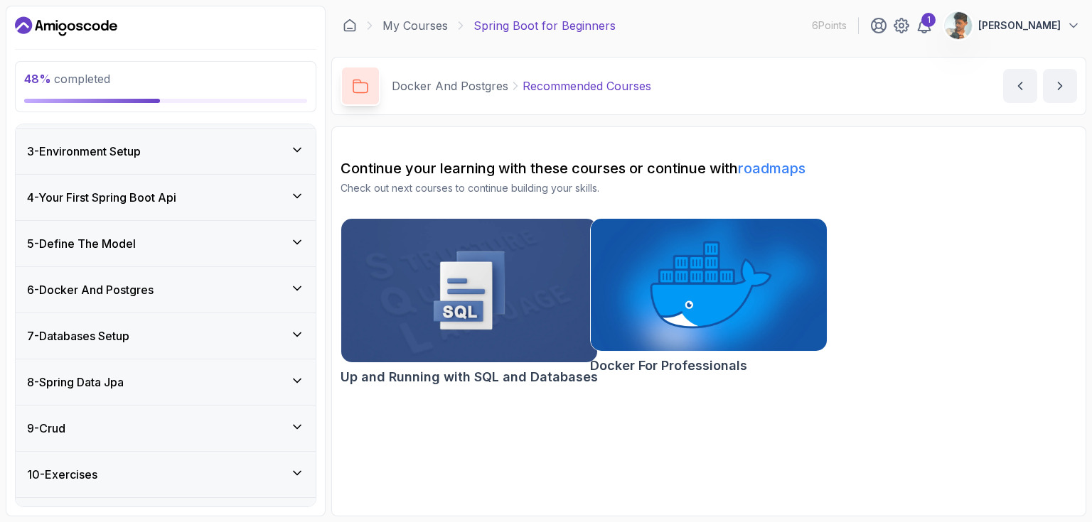
click at [296, 283] on icon at bounding box center [297, 288] width 14 height 14
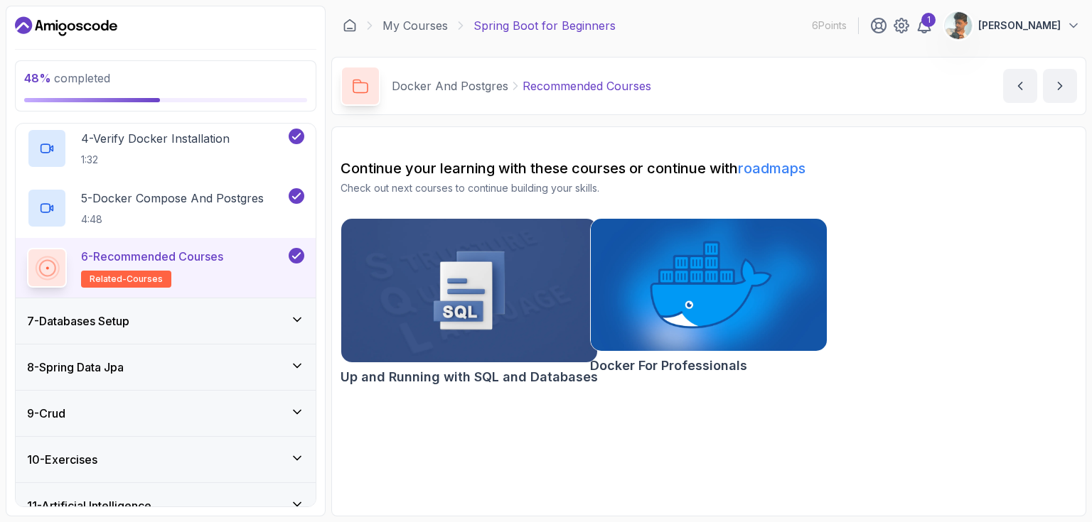
scroll to position [526, 0]
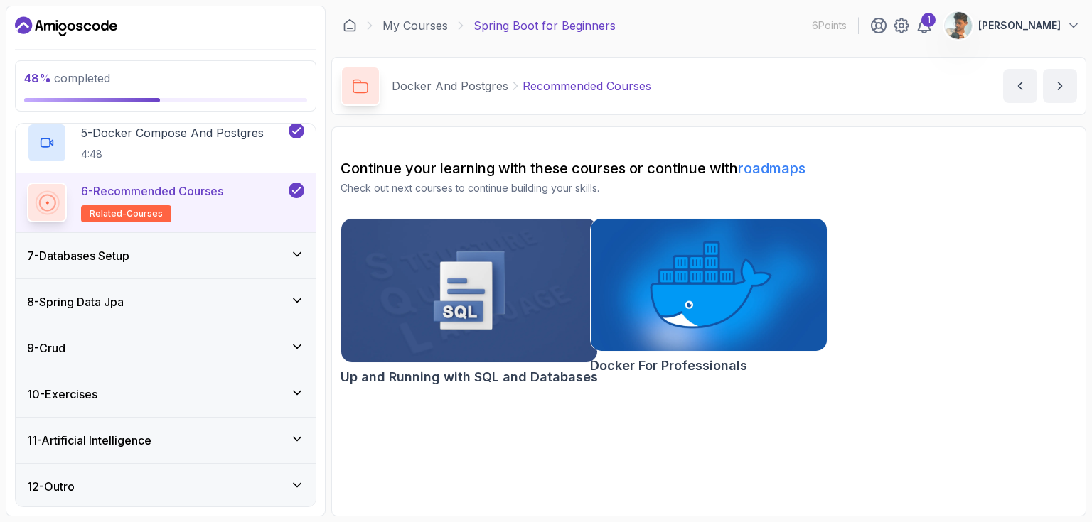
click at [296, 250] on icon at bounding box center [297, 254] width 14 height 14
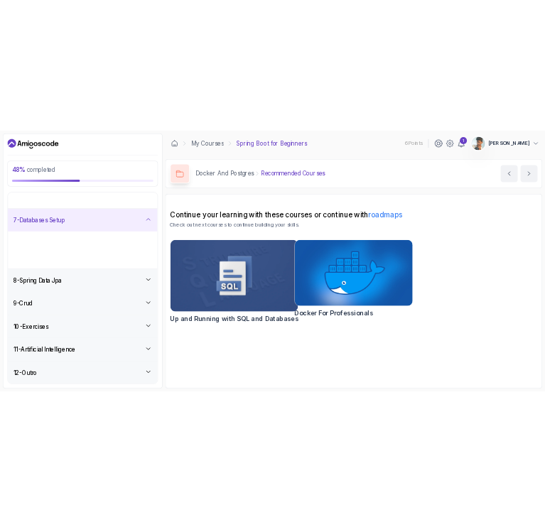
scroll to position [168, 0]
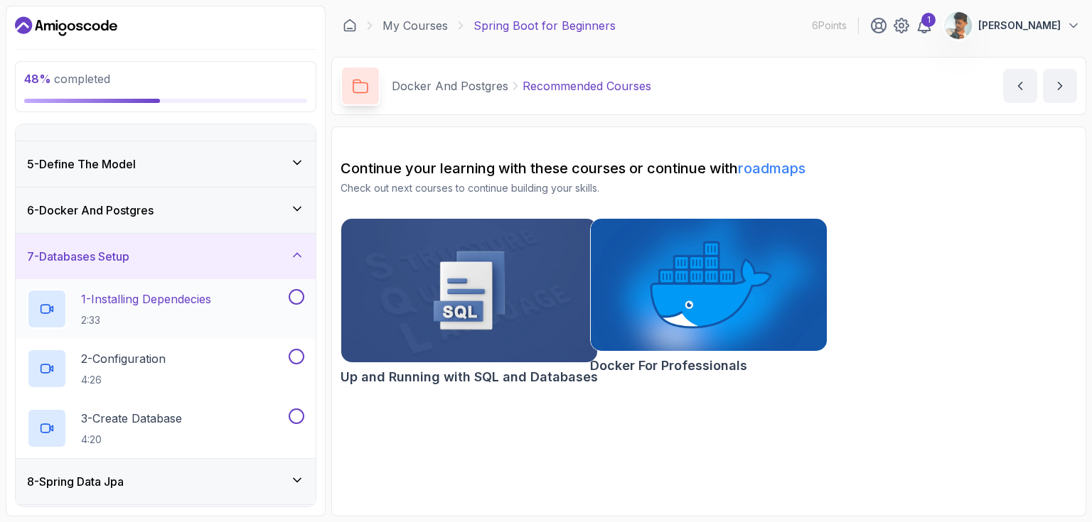
click at [139, 292] on p "1 - Installing Dependecies" at bounding box center [146, 299] width 130 height 17
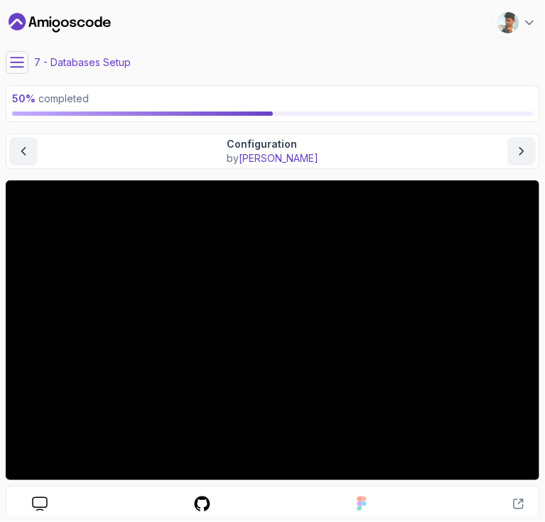
click at [298, 33] on div "My Courses Spring Boot for Beginners 6 Points 1 Ayush Gupta" at bounding box center [273, 23] width 534 height 34
